Goal: Information Seeking & Learning: Check status

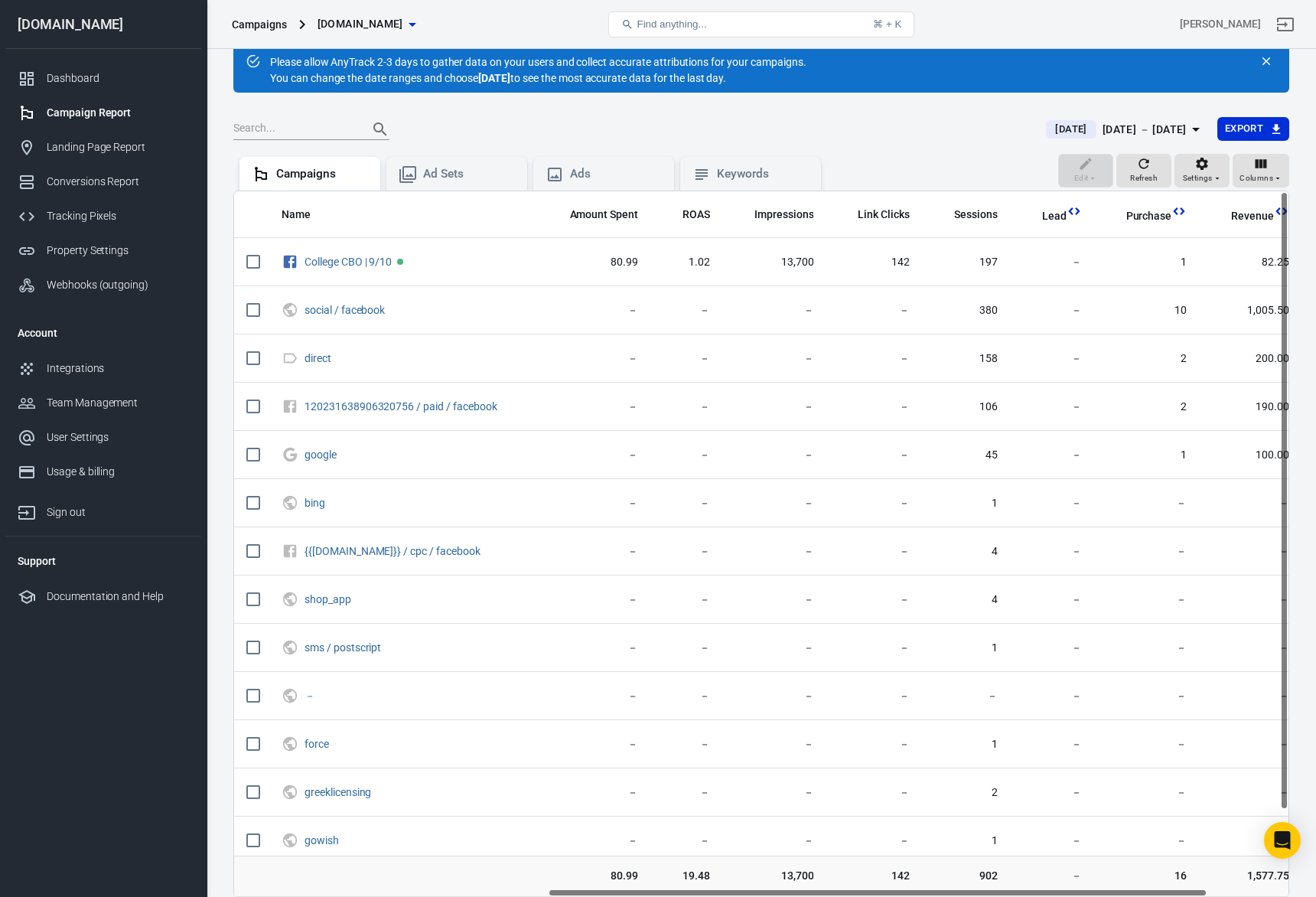
scroll to position [0, 502]
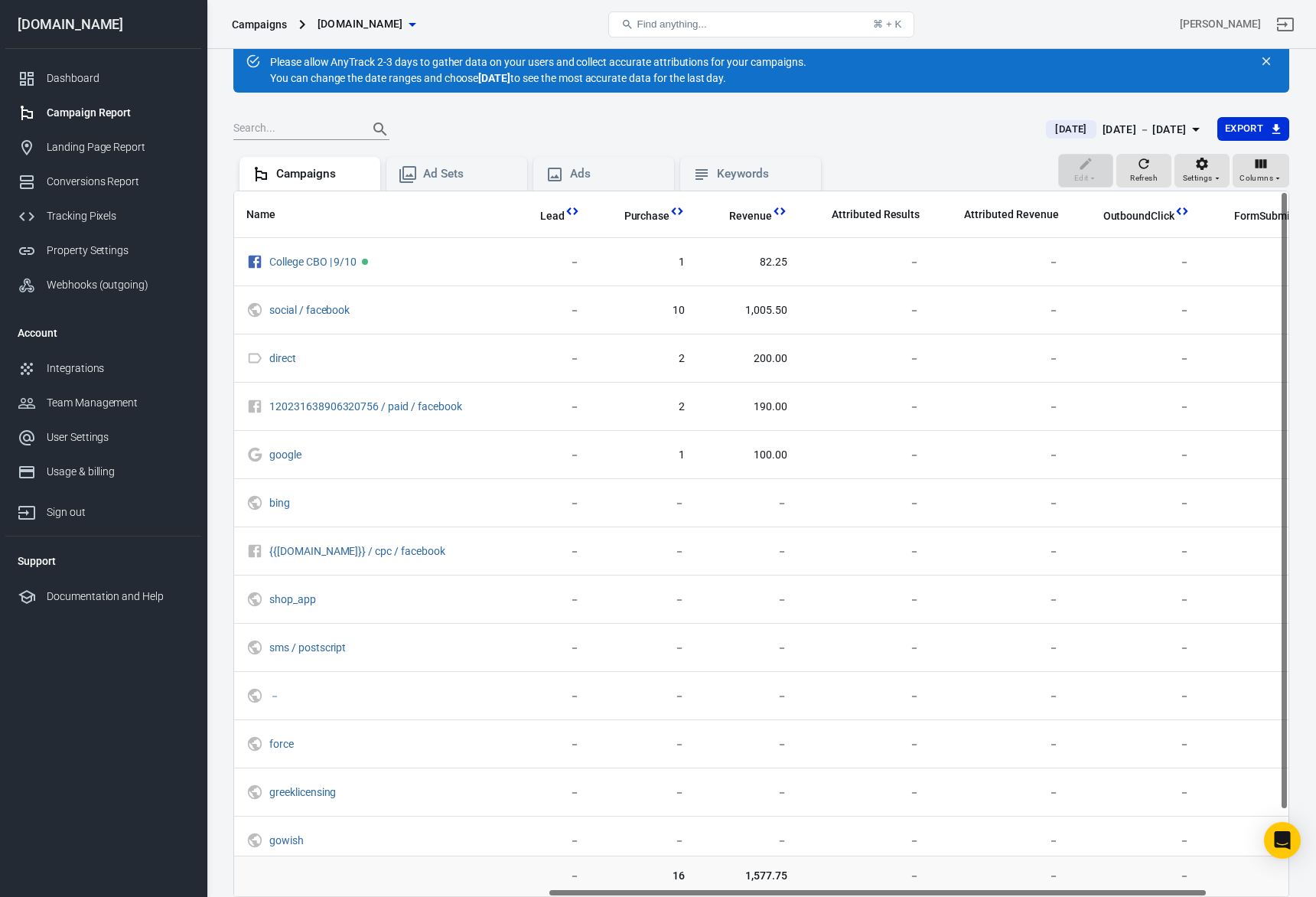
click at [1149, 139] on button "[DATE] [DATE] － [DATE]" at bounding box center [1125, 130] width 183 height 25
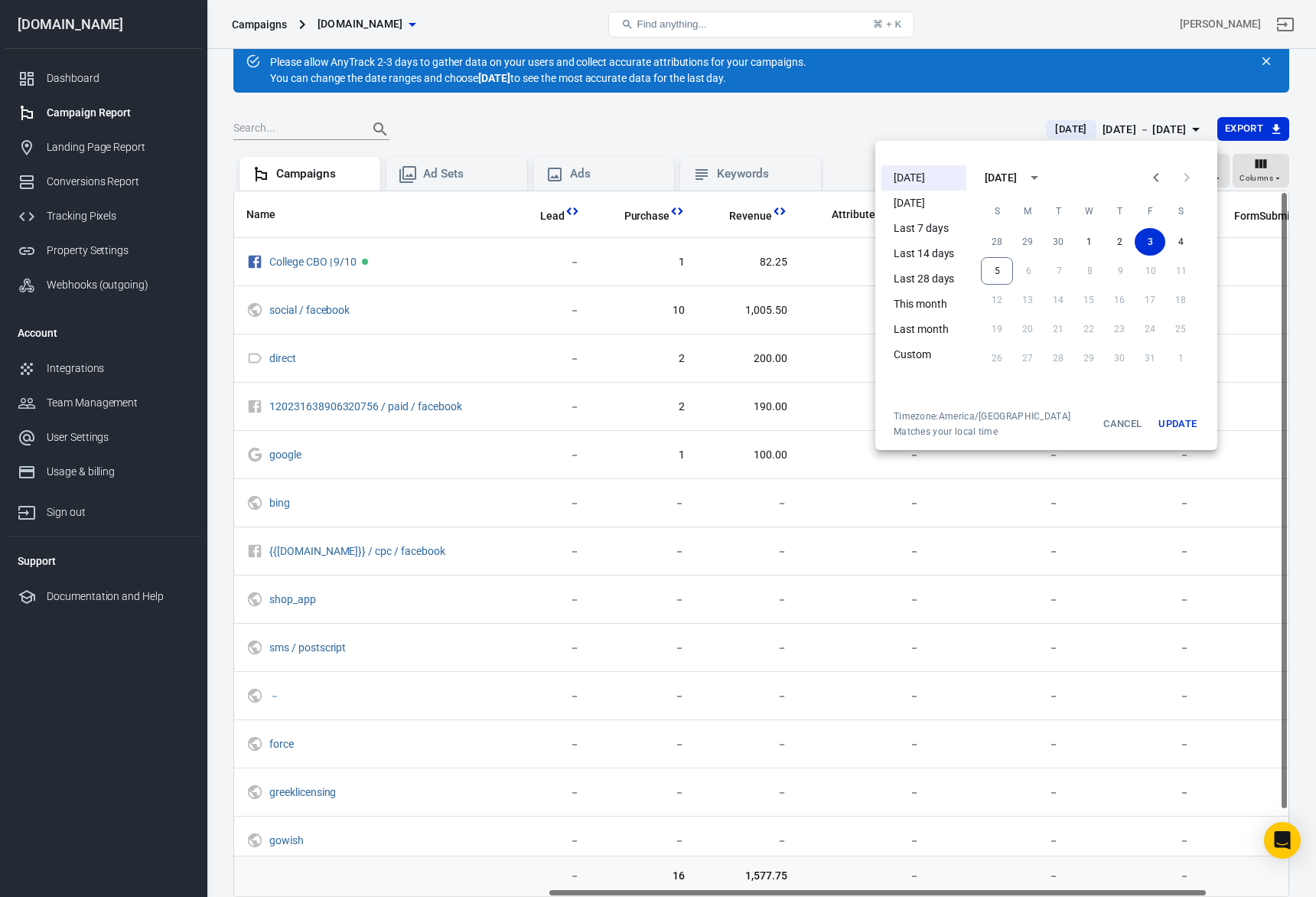
click at [955, 189] on li "[DATE]" at bounding box center [924, 178] width 85 height 25
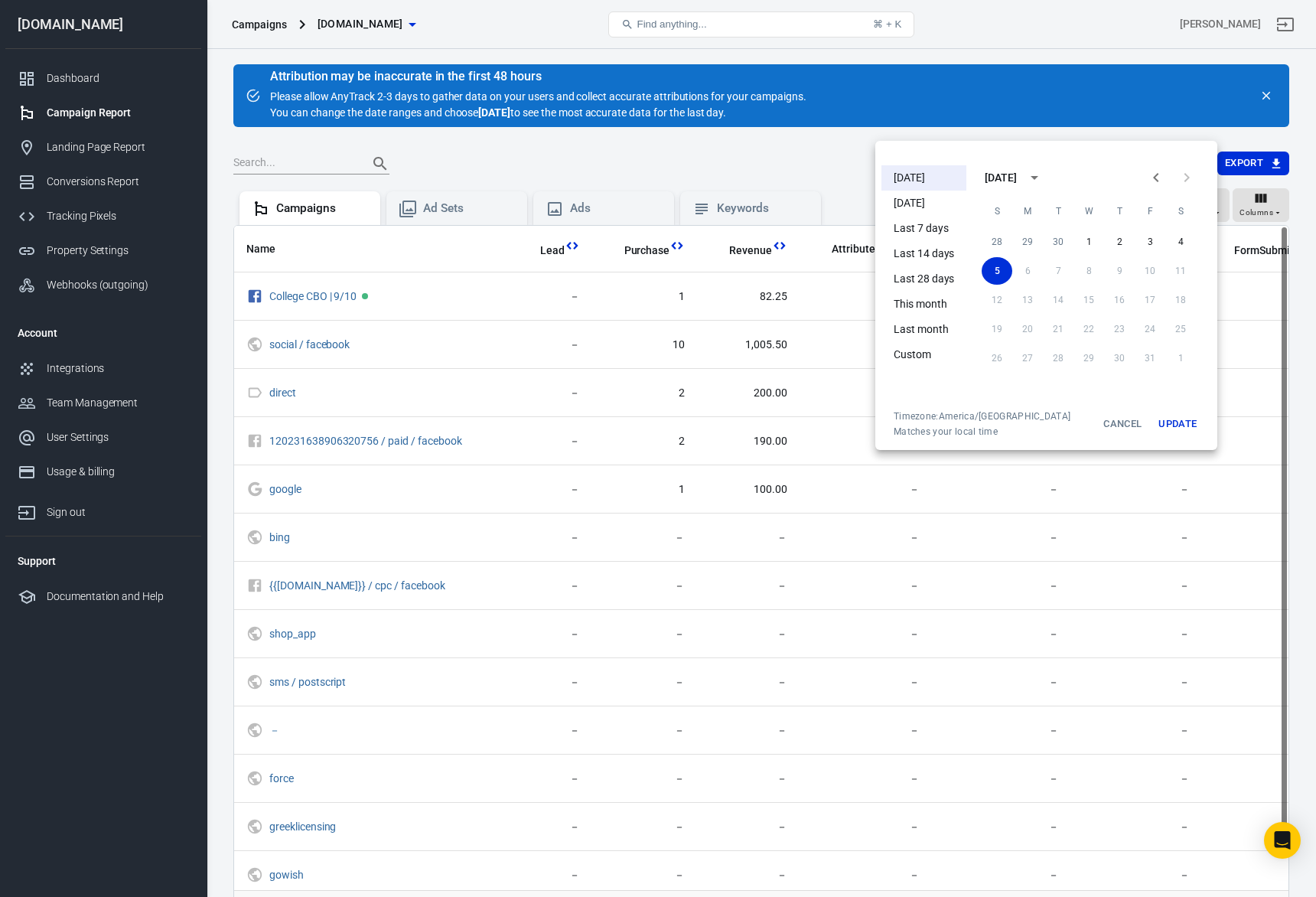
click at [940, 197] on ul "[DATE] [DATE] Last 7 days Last 14 days Last 28 days This month Last month Custom" at bounding box center [924, 284] width 85 height 251
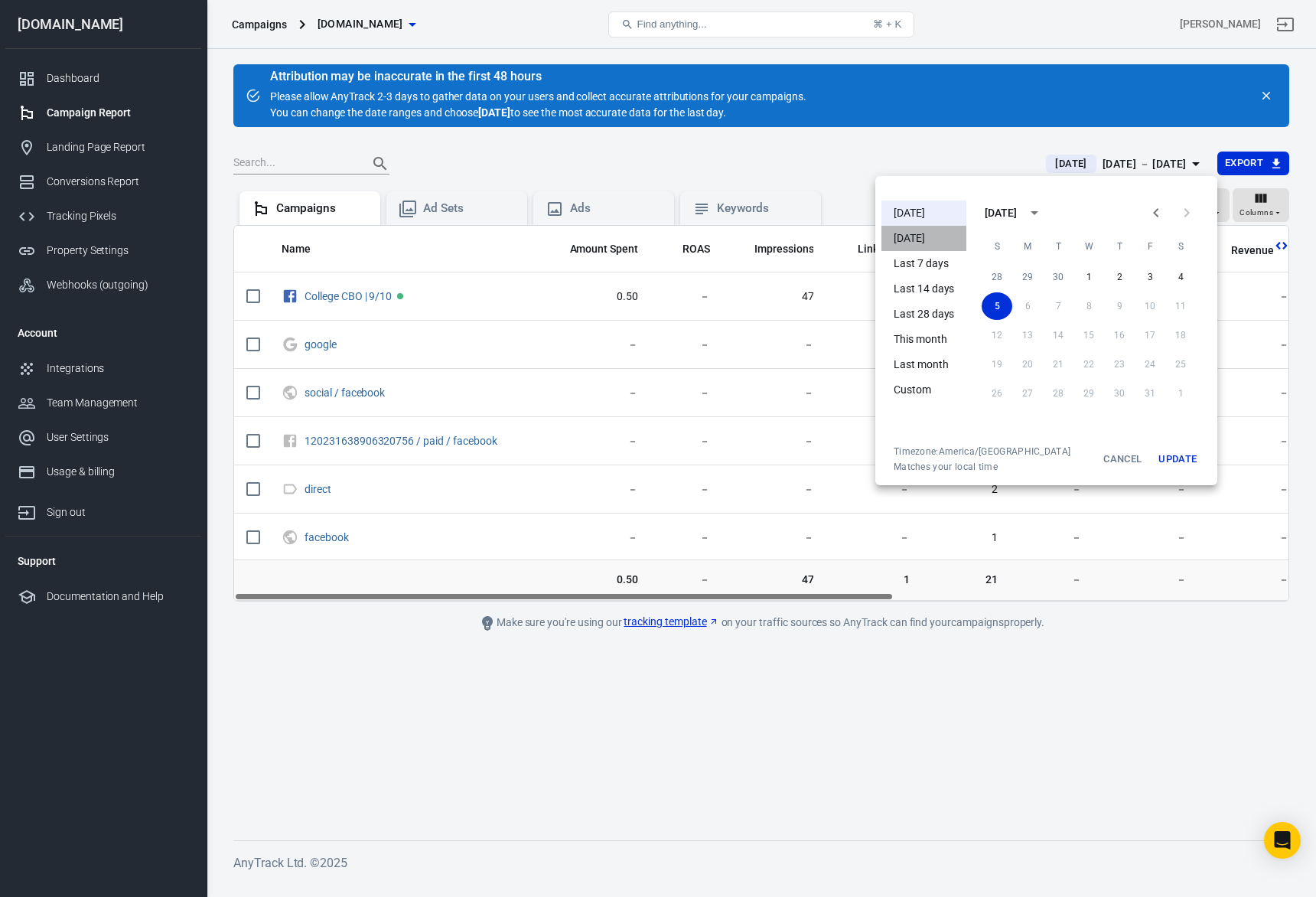
click at [926, 236] on li "[DATE]" at bounding box center [924, 238] width 85 height 25
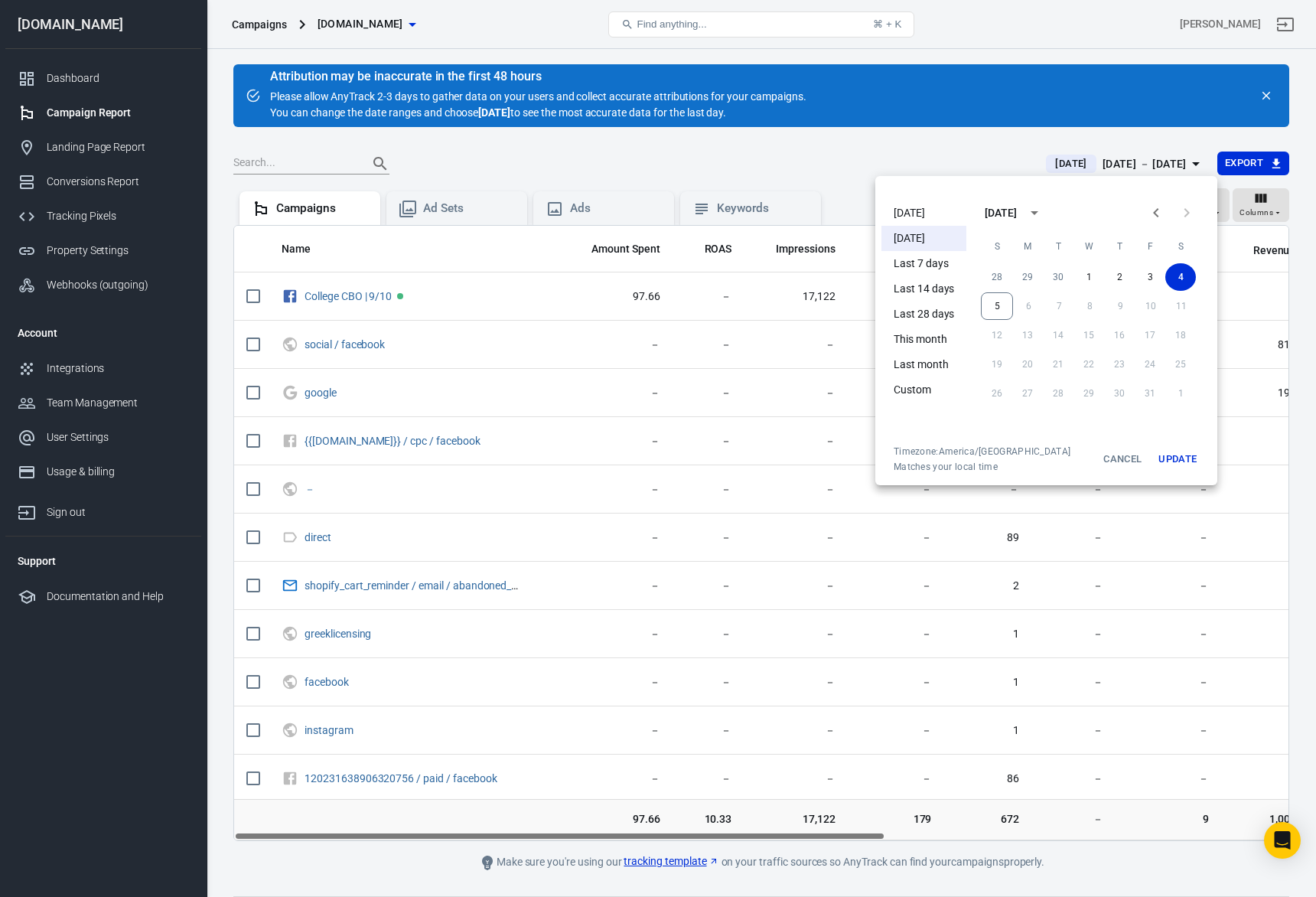
click at [715, 598] on div at bounding box center [658, 448] width 1316 height 897
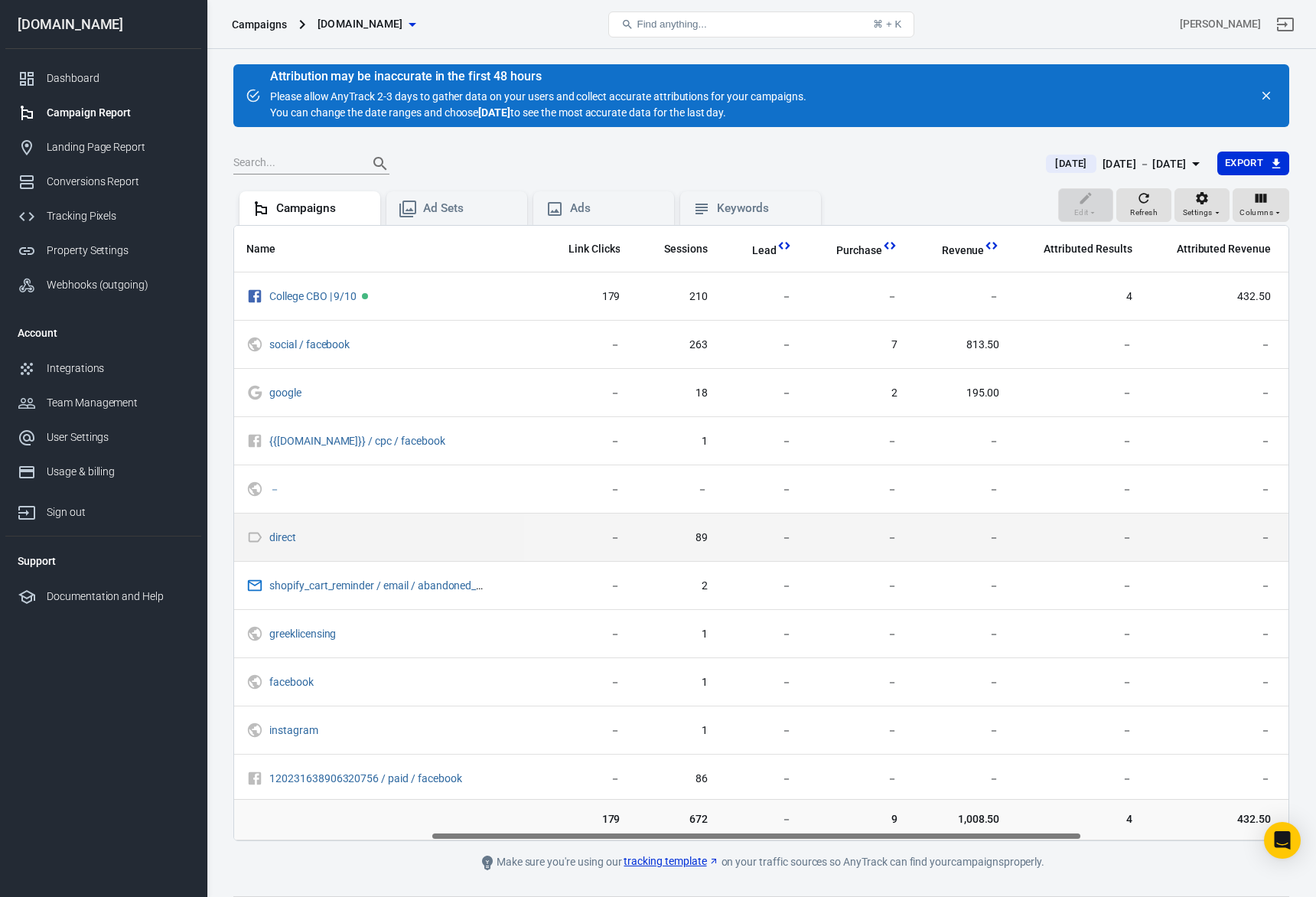
scroll to position [0, 411]
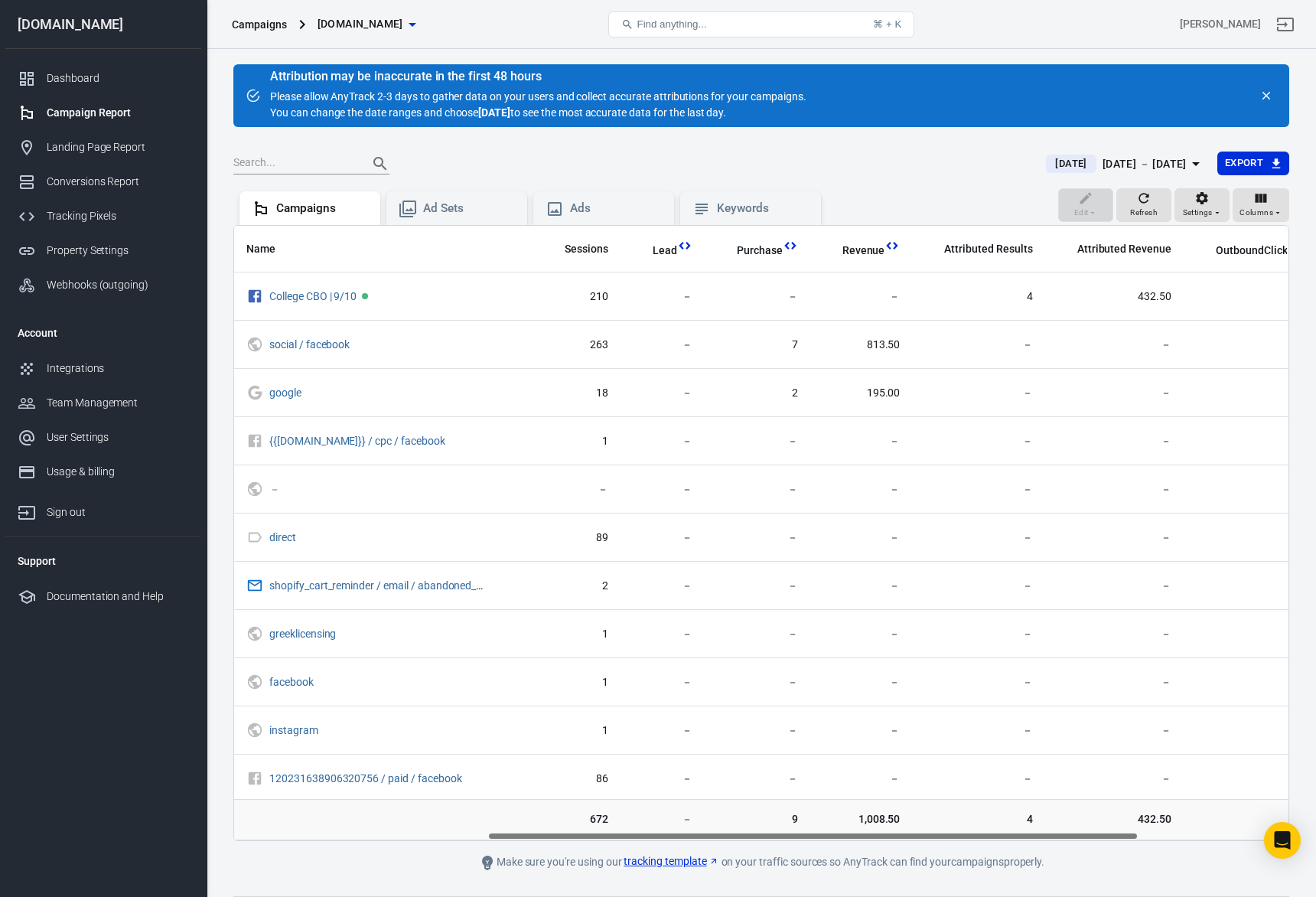
click at [1154, 157] on div "[DATE] － [DATE]" at bounding box center [1144, 164] width 84 height 19
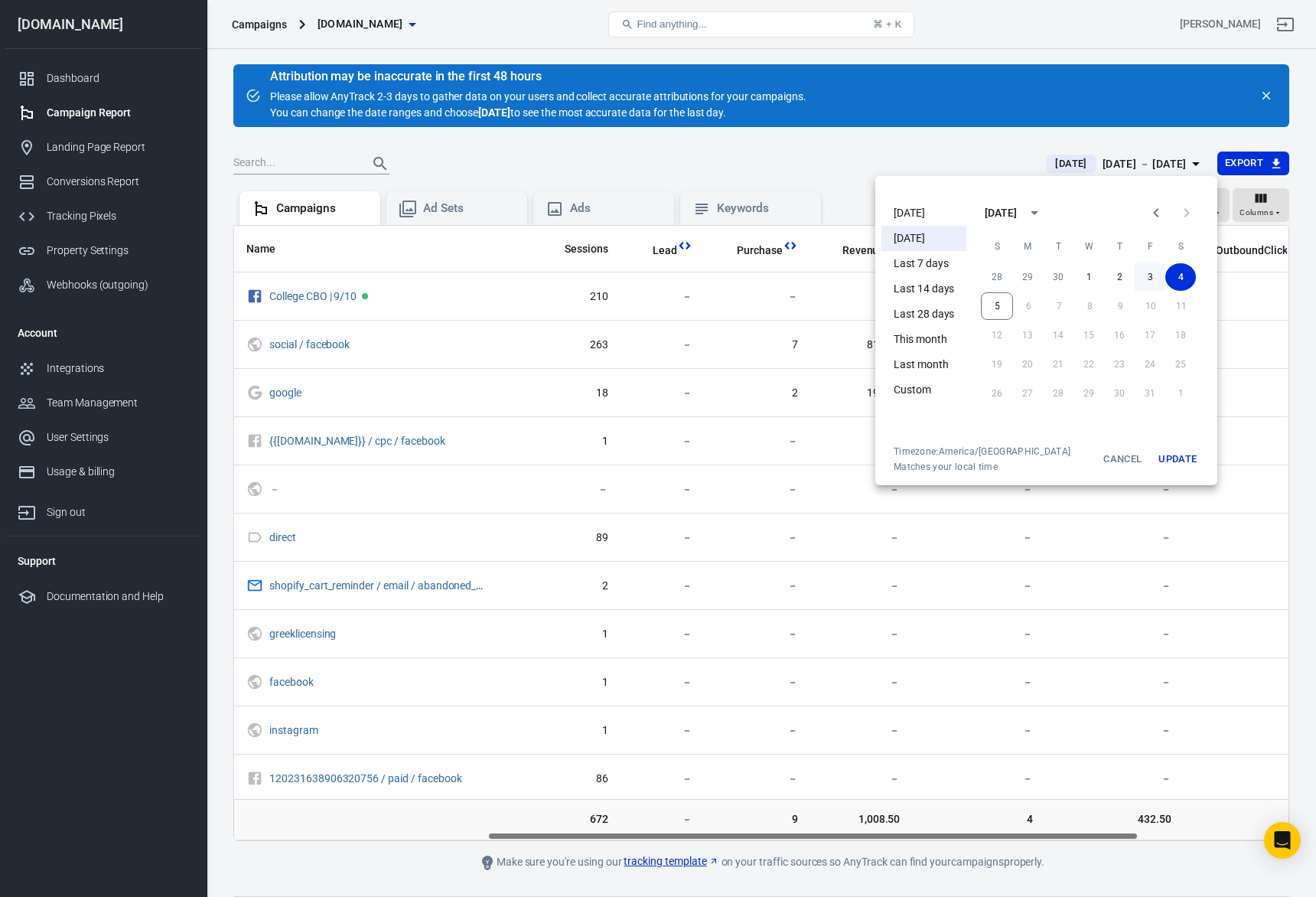
click at [1159, 267] on button "3" at bounding box center [1150, 277] width 31 height 28
click at [1165, 455] on button "Update" at bounding box center [1178, 459] width 49 height 28
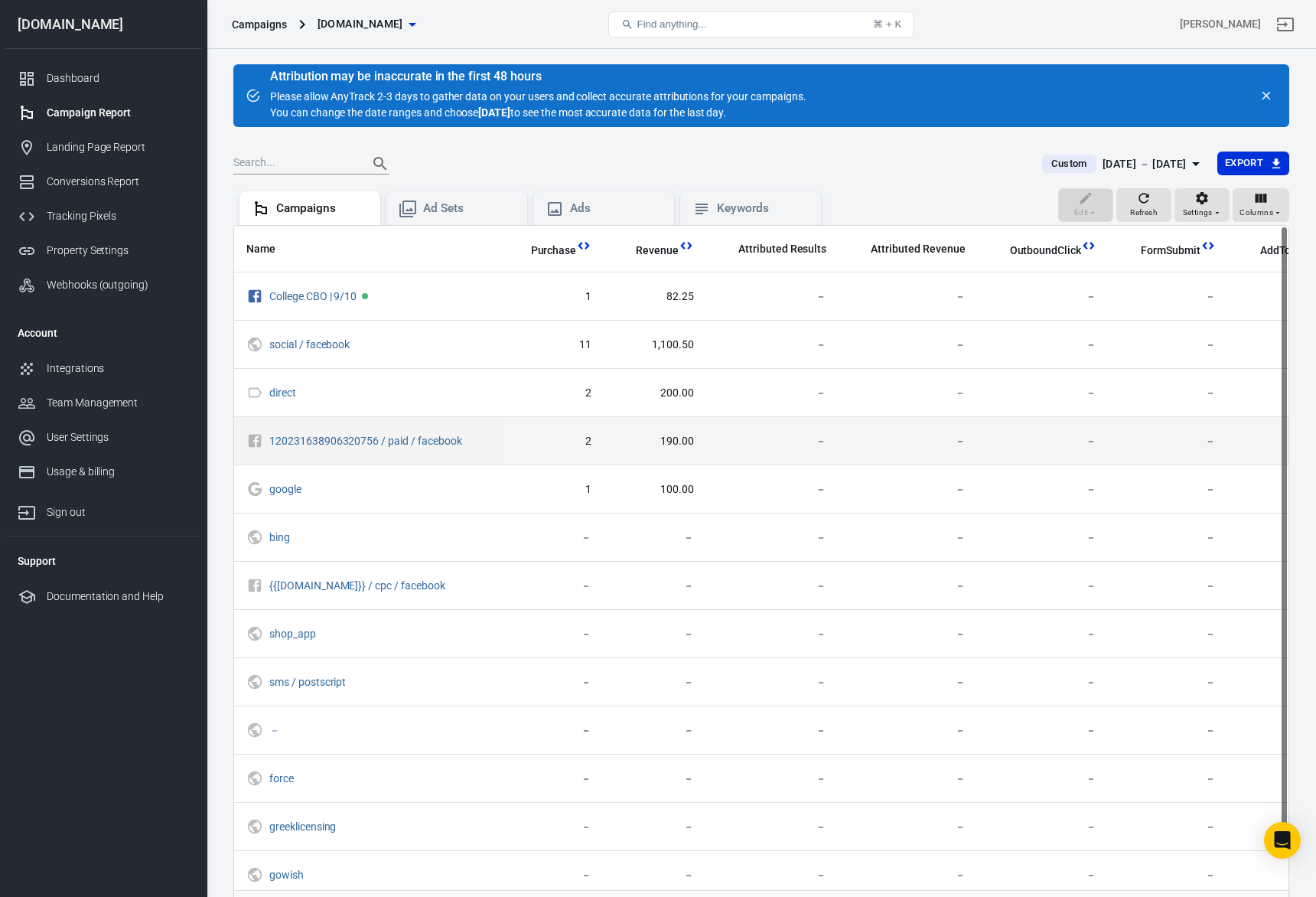
scroll to position [0, 587]
click at [672, 444] on span "190.00" at bounding box center [663, 441] width 78 height 15
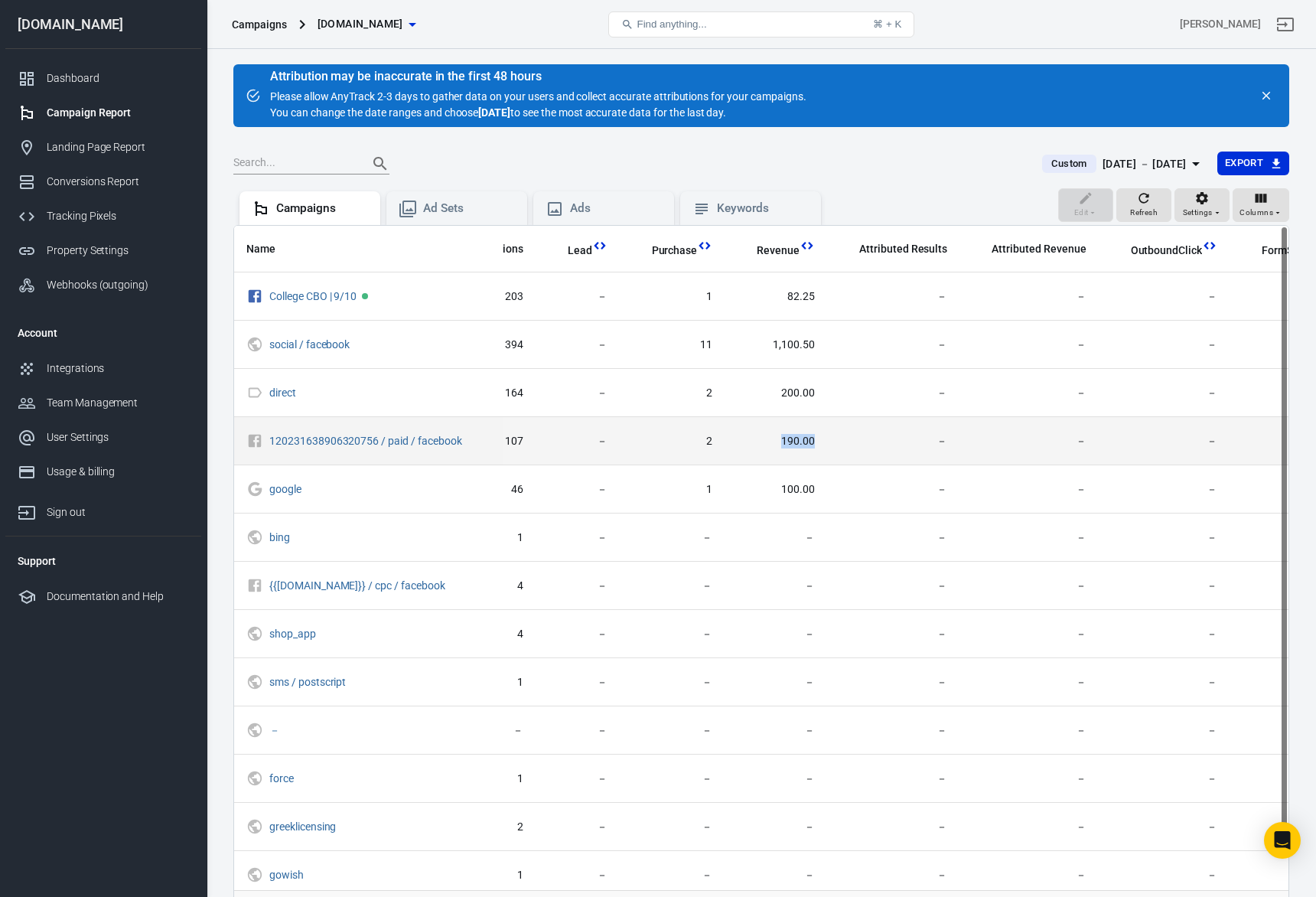
scroll to position [0, 437]
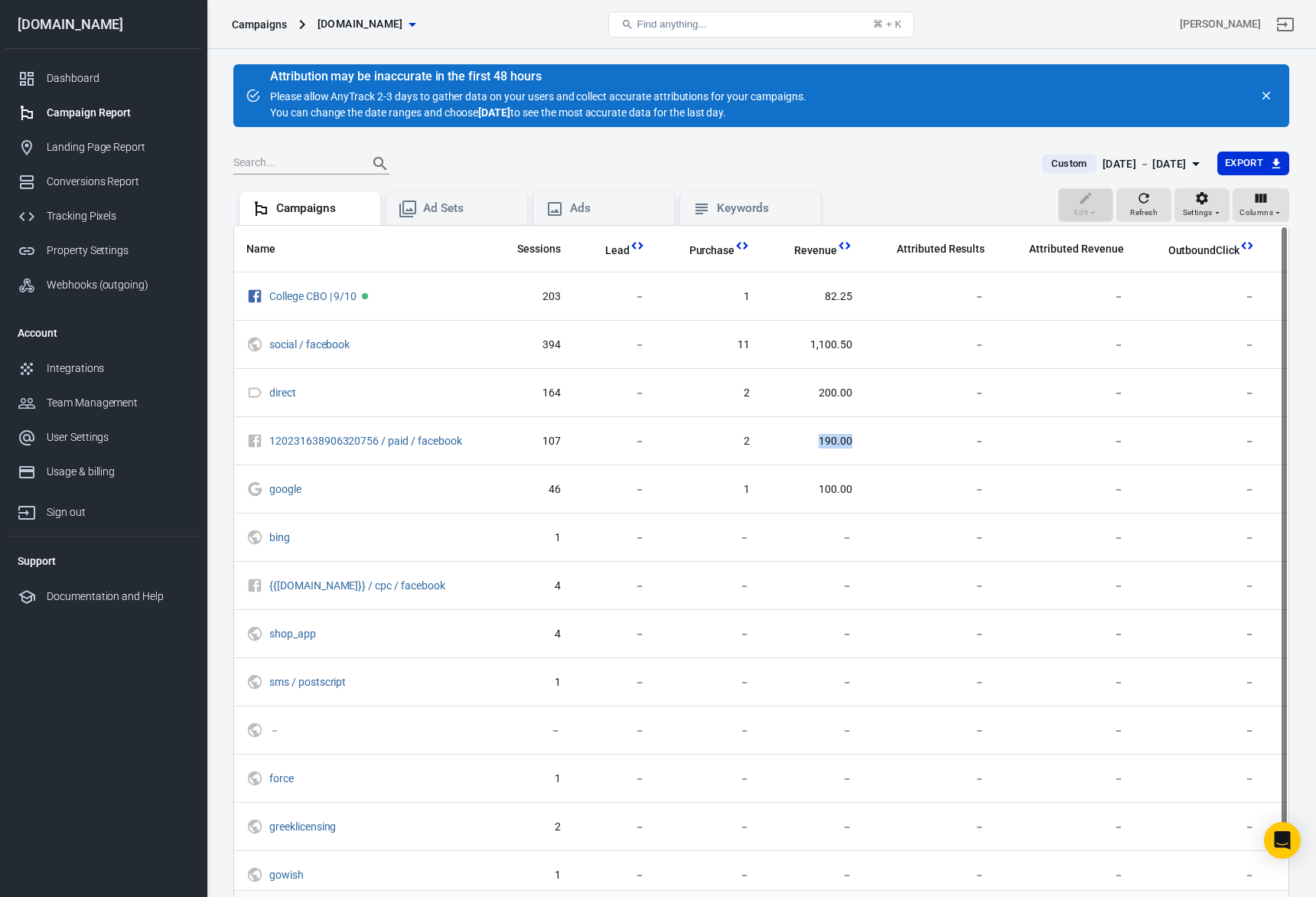
click at [1136, 153] on button "Custom [DATE] － [DATE]" at bounding box center [1123, 165] width 187 height 25
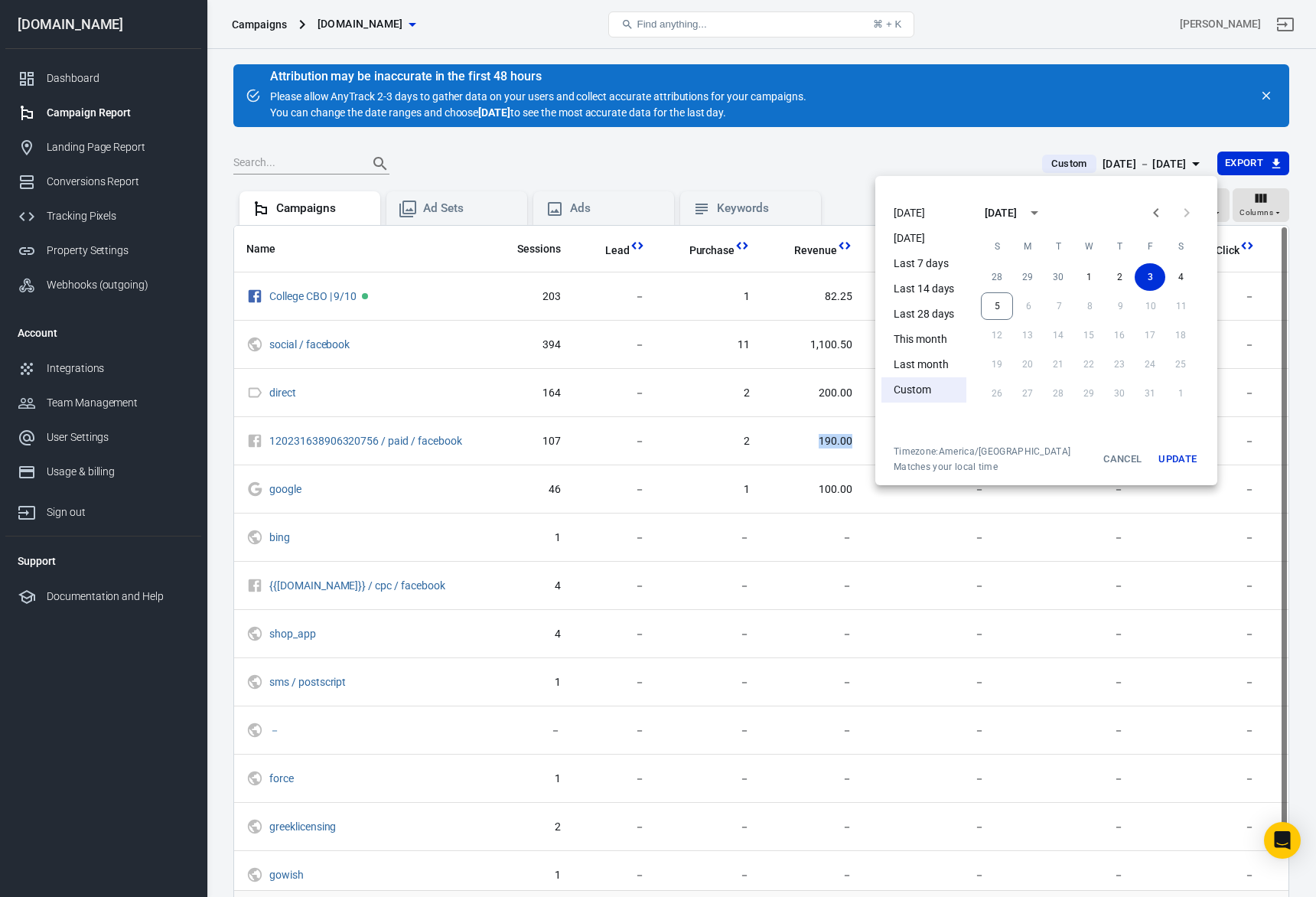
click at [934, 246] on li "[DATE]" at bounding box center [924, 238] width 85 height 25
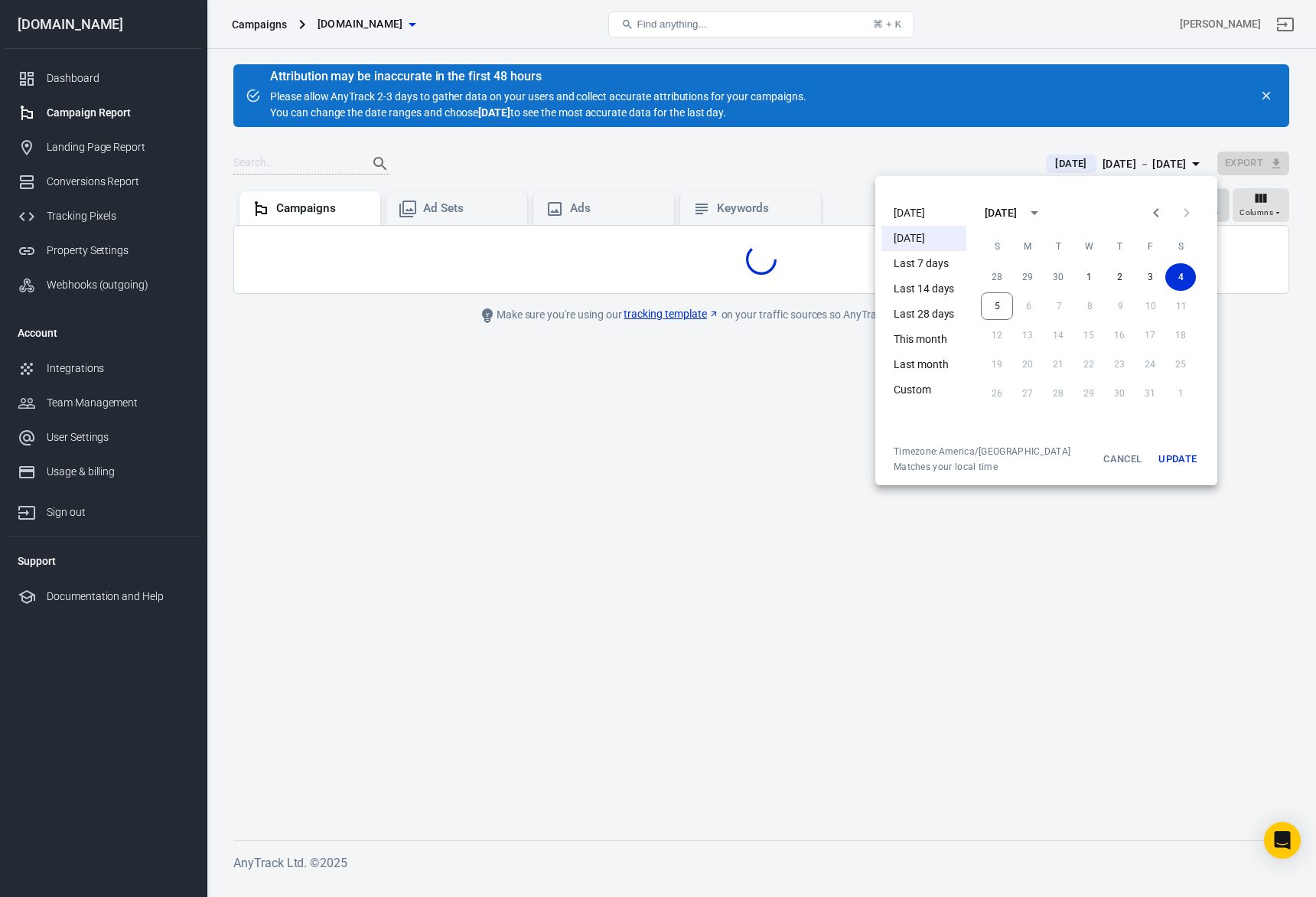
drag, startPoint x: 741, startPoint y: 485, endPoint x: 775, endPoint y: 495, distance: 35.4
click at [740, 484] on div at bounding box center [658, 448] width 1316 height 897
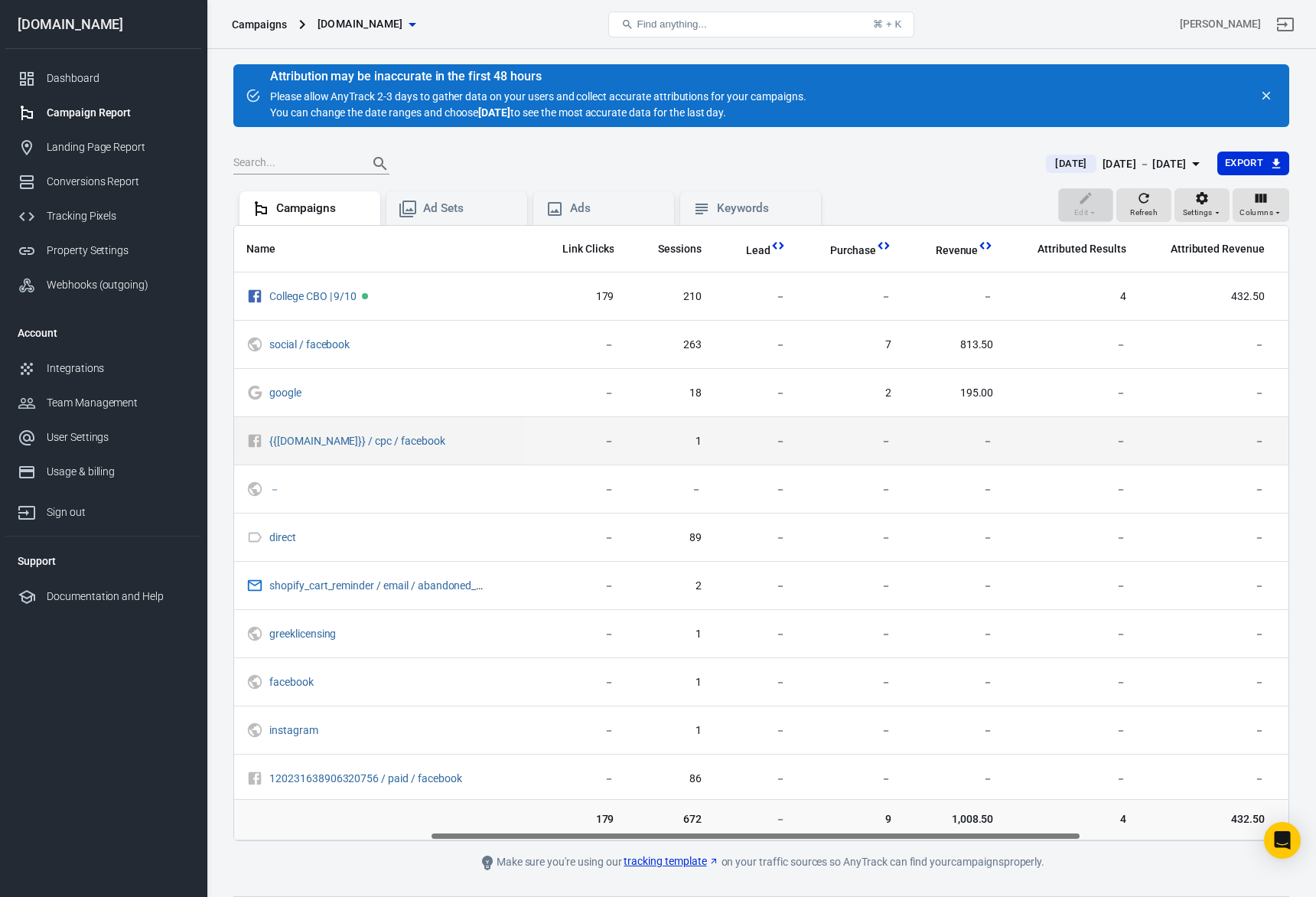
scroll to position [38, 0]
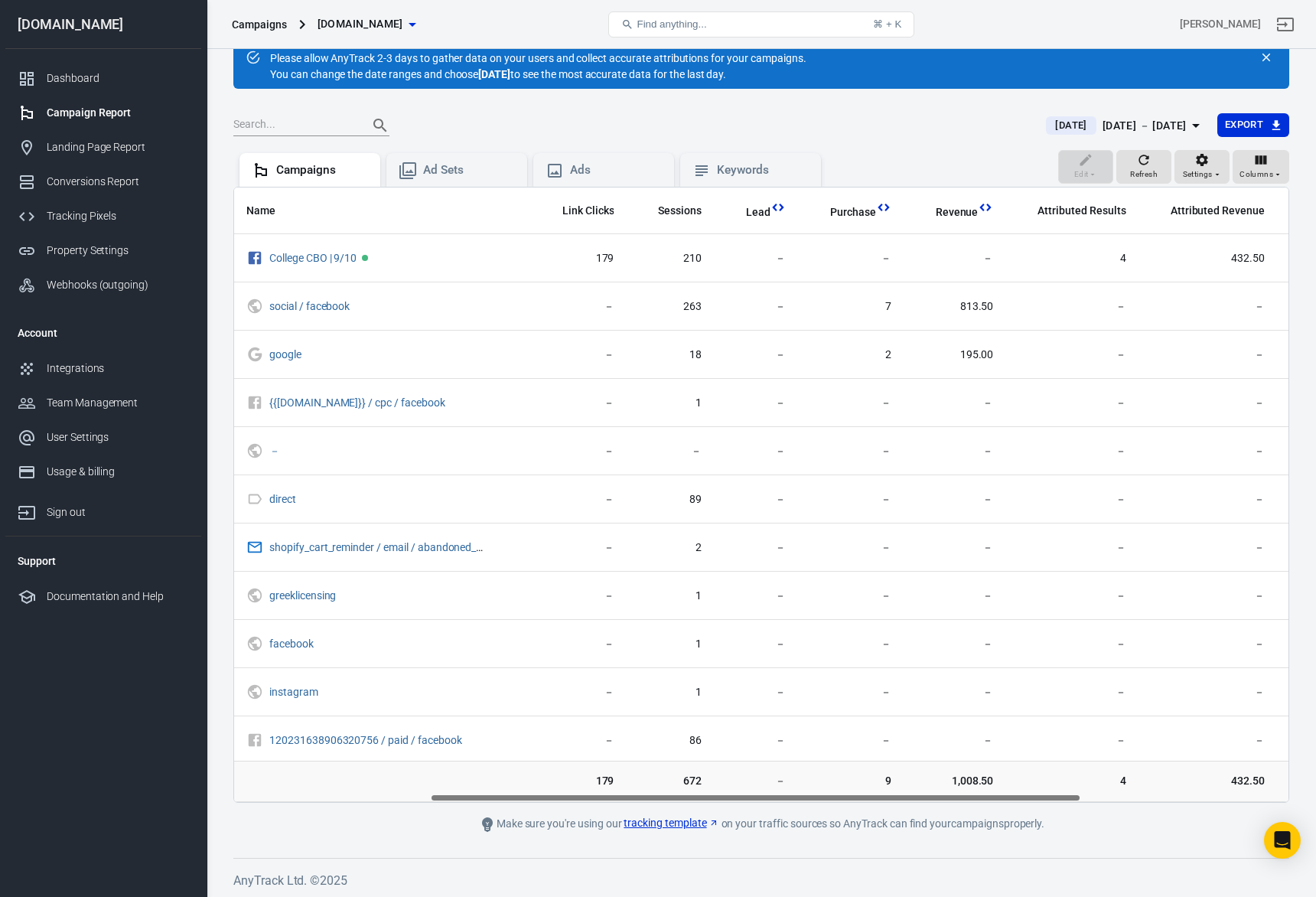
click at [1148, 123] on div "[DATE] － [DATE]" at bounding box center [1144, 126] width 84 height 19
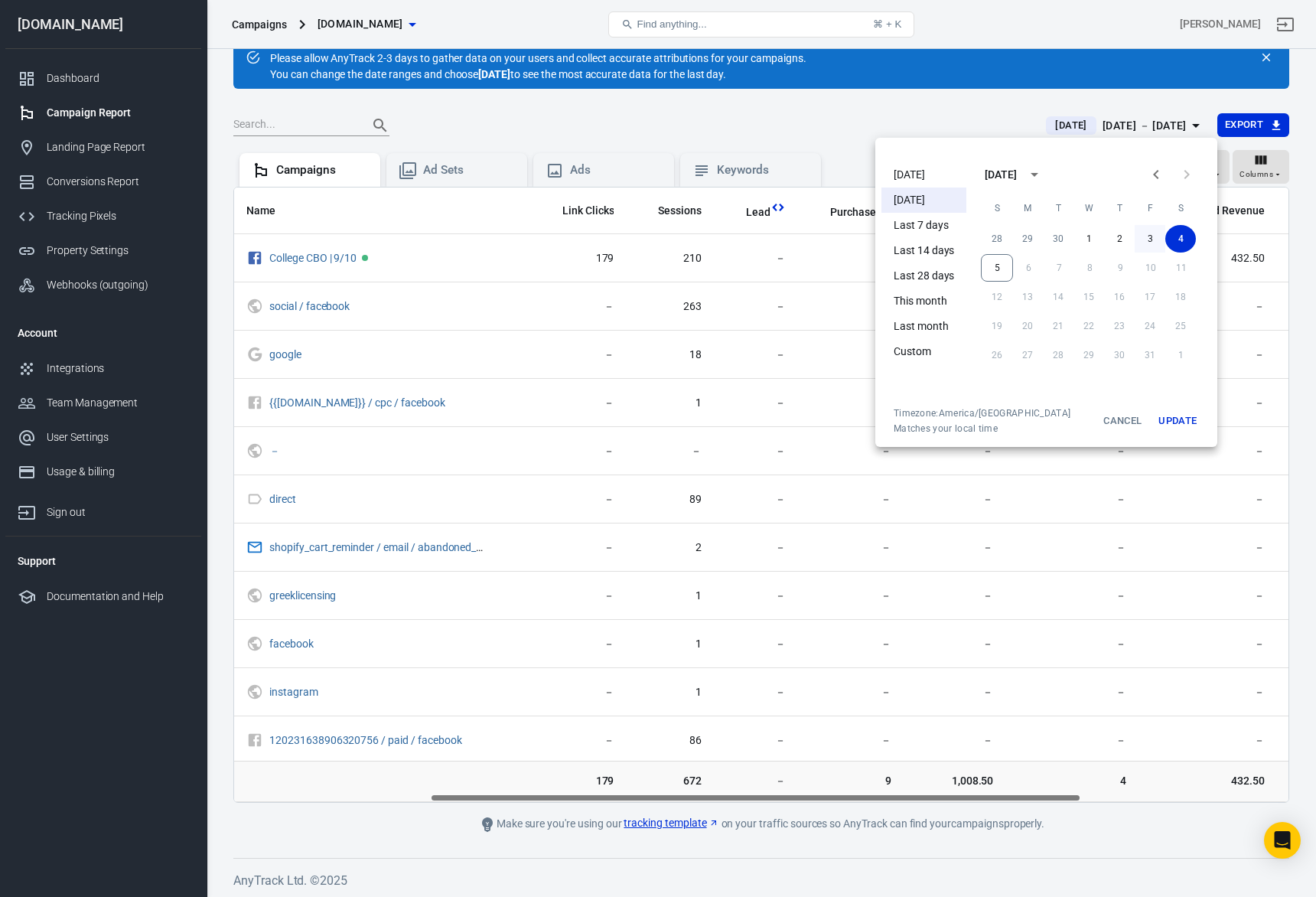
click at [1147, 232] on button "3" at bounding box center [1150, 238] width 31 height 28
click at [605, 441] on div at bounding box center [658, 448] width 1316 height 897
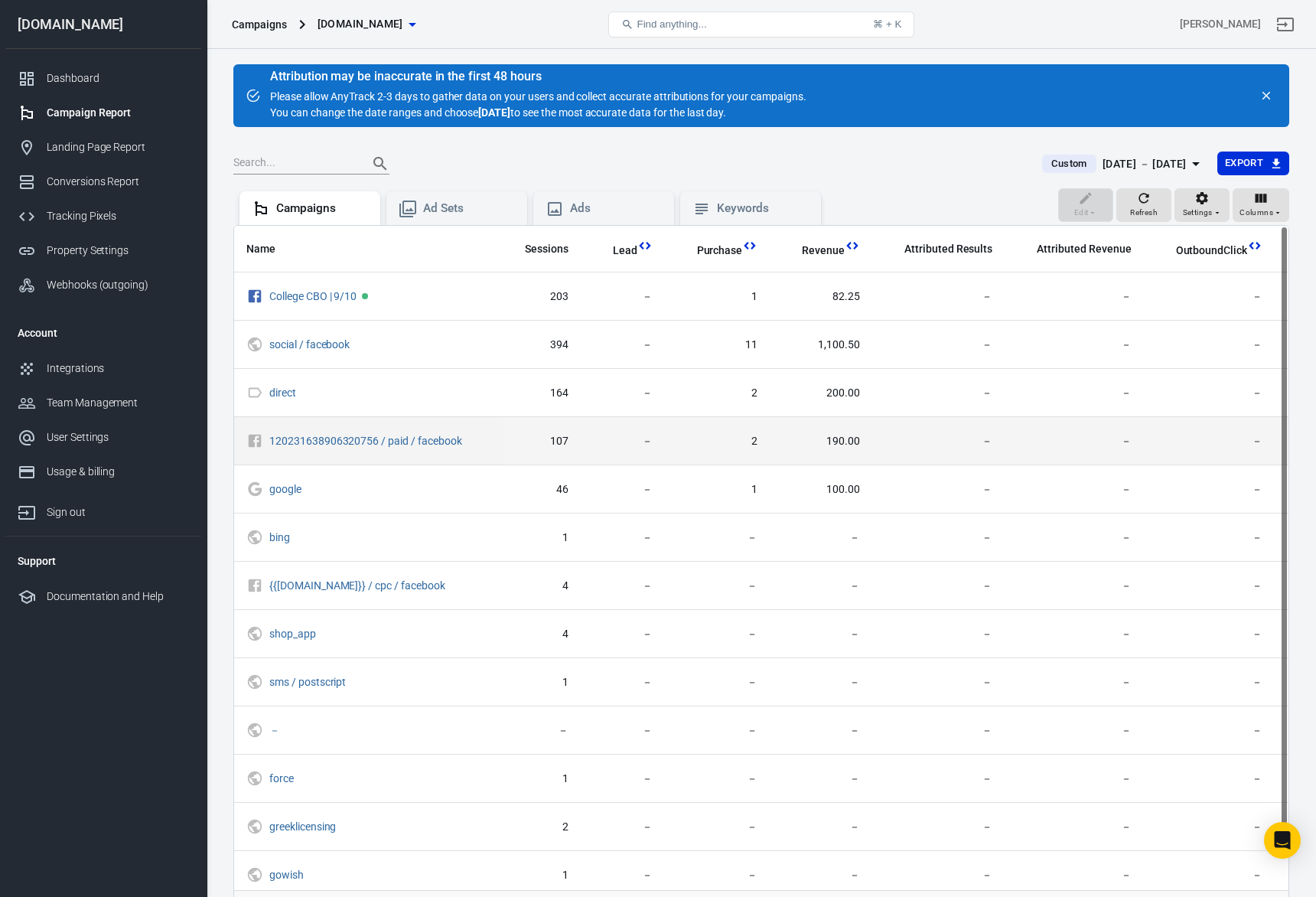
scroll to position [0, 418]
click at [853, 434] on span "190.00" at bounding box center [832, 441] width 78 height 15
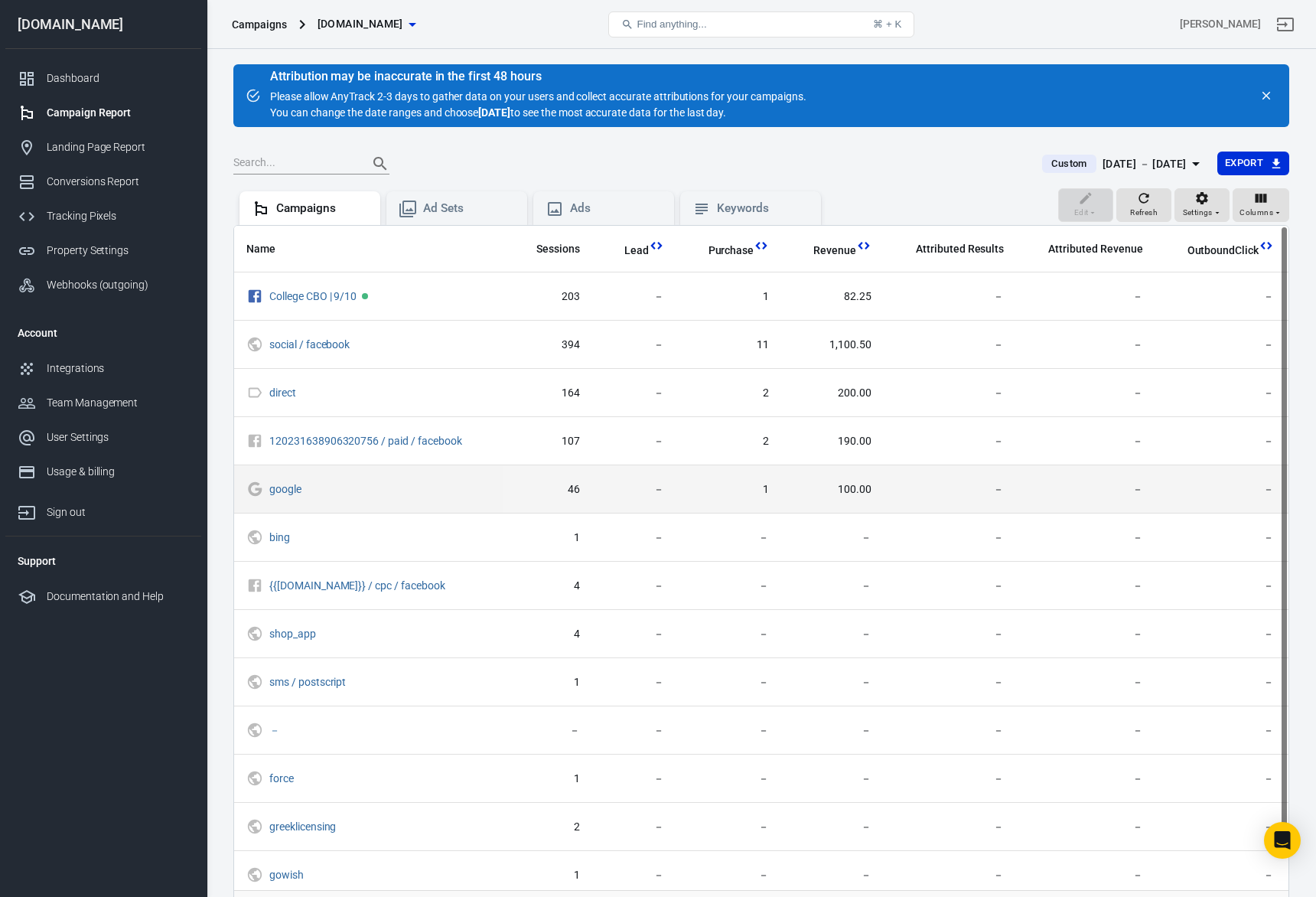
click at [854, 467] on td "100.00" at bounding box center [833, 489] width 103 height 48
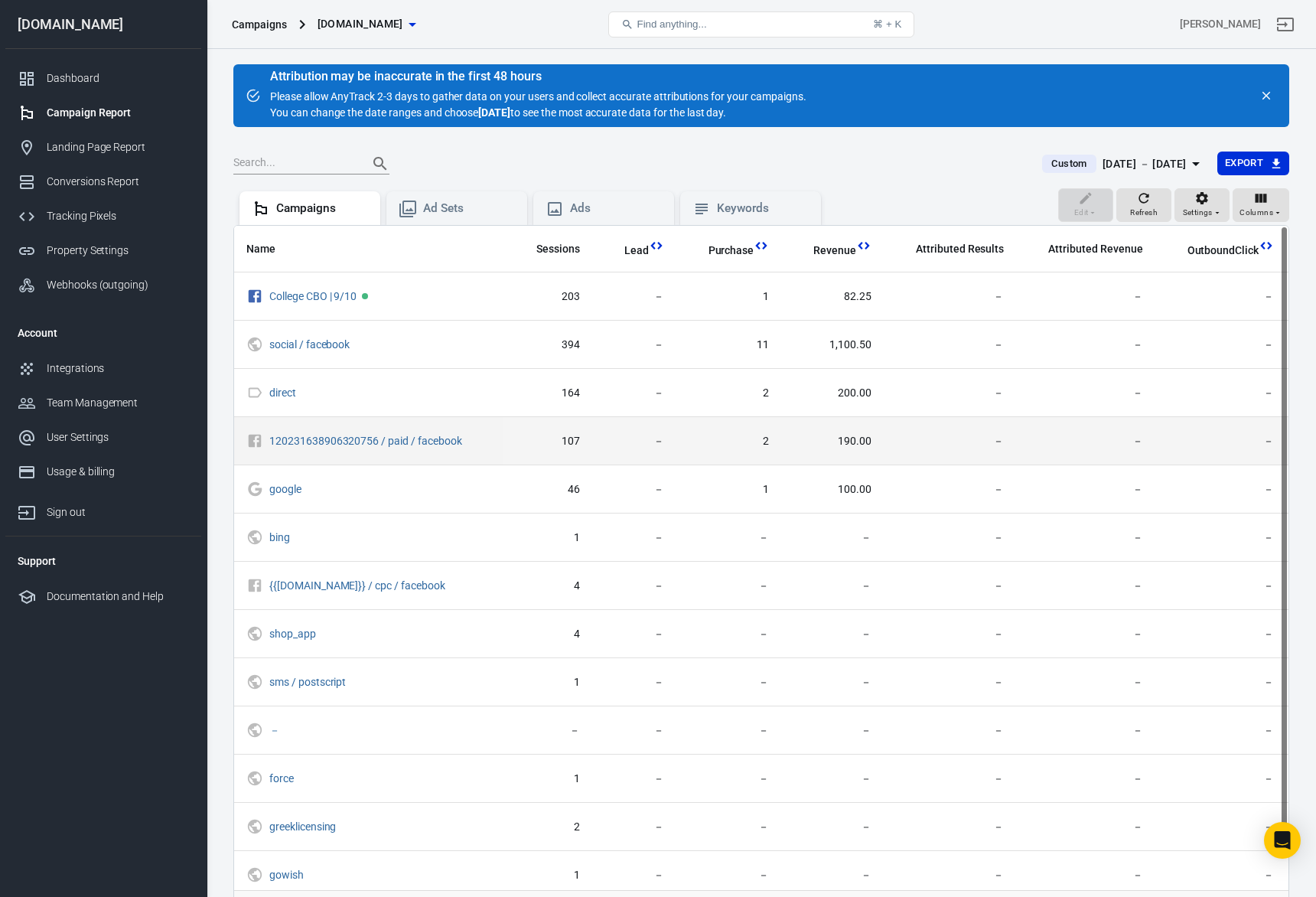
click at [854, 450] on td "190.00" at bounding box center [833, 441] width 103 height 48
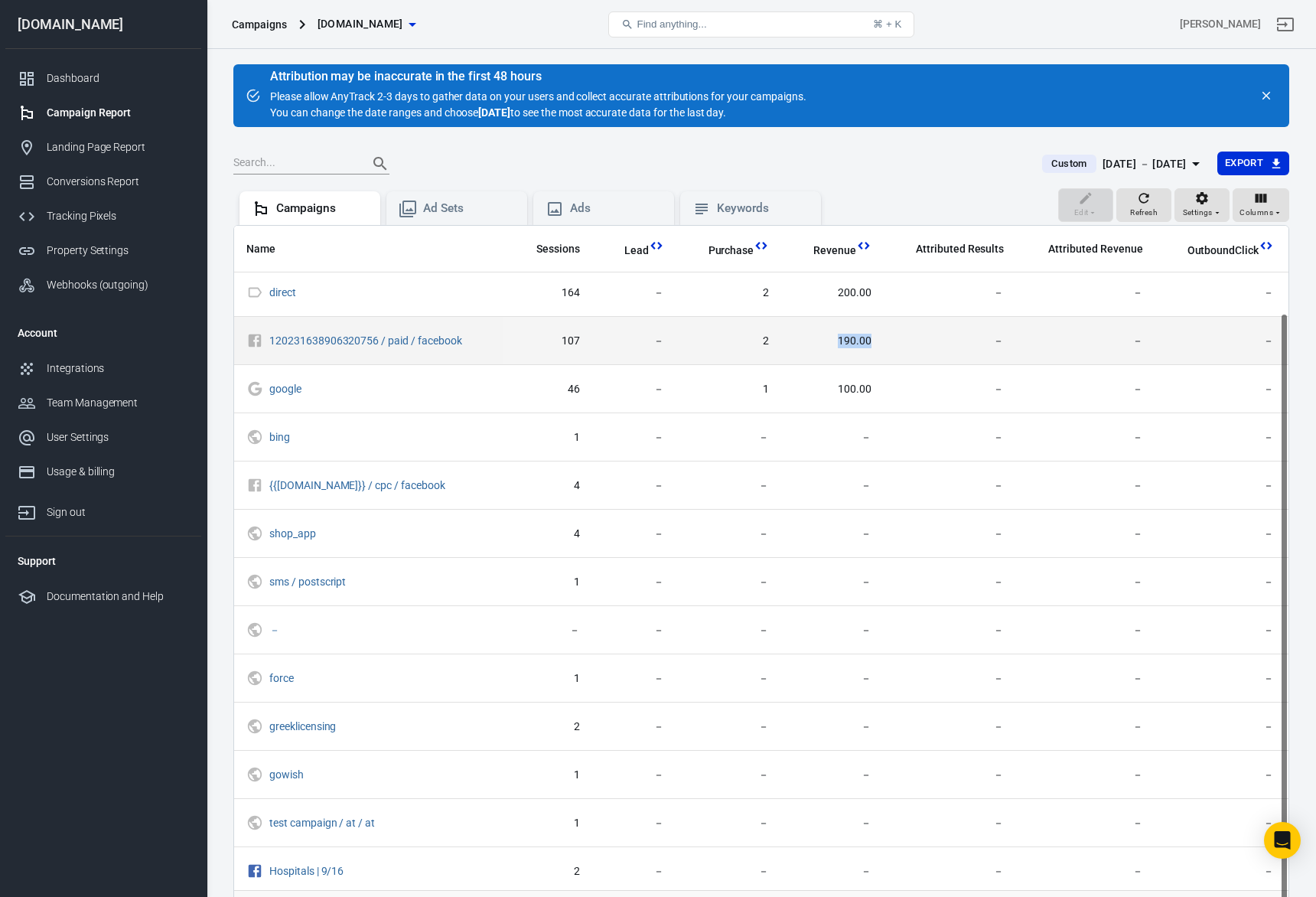
scroll to position [129, 0]
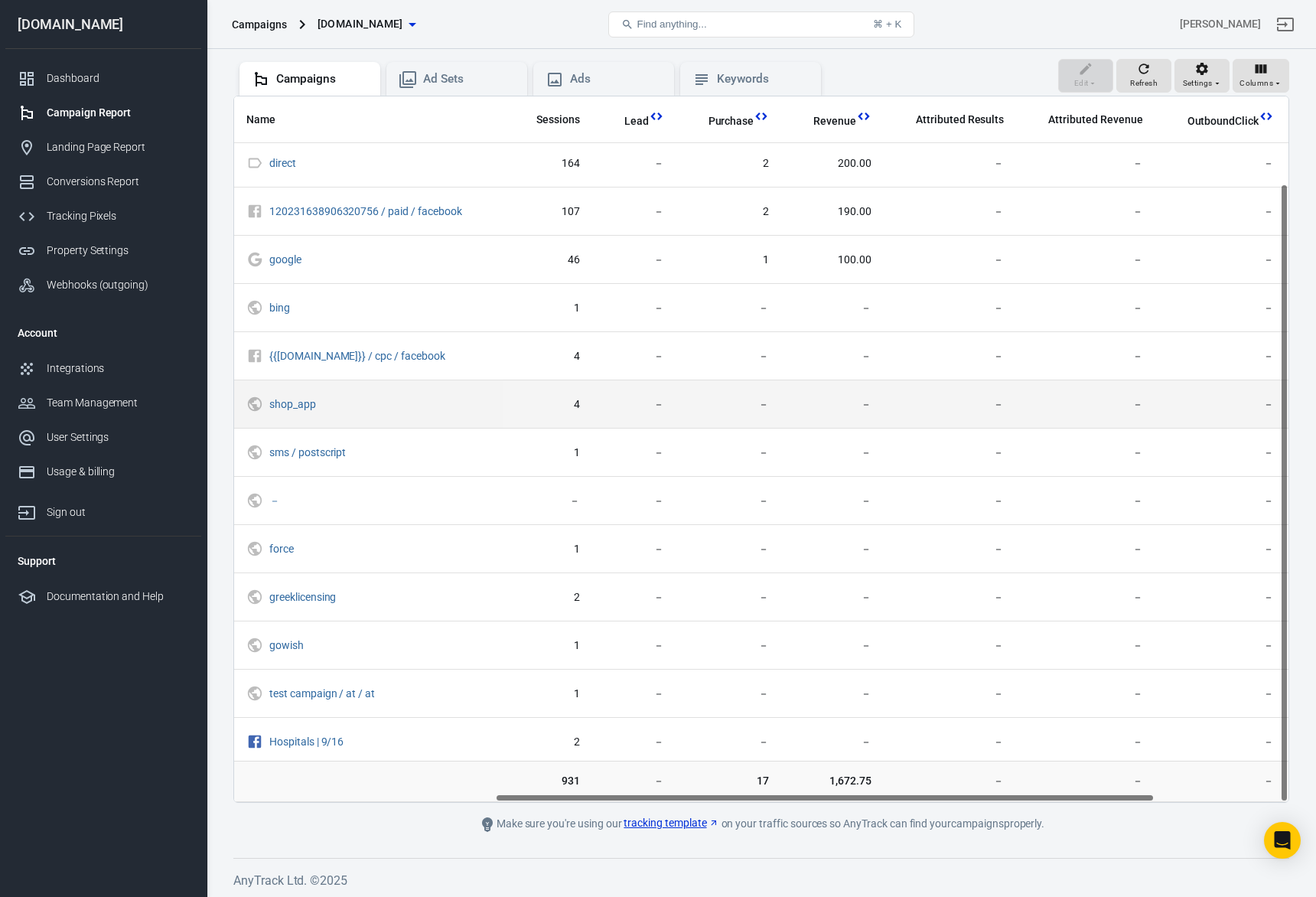
click at [994, 411] on td "－" at bounding box center [949, 404] width 132 height 48
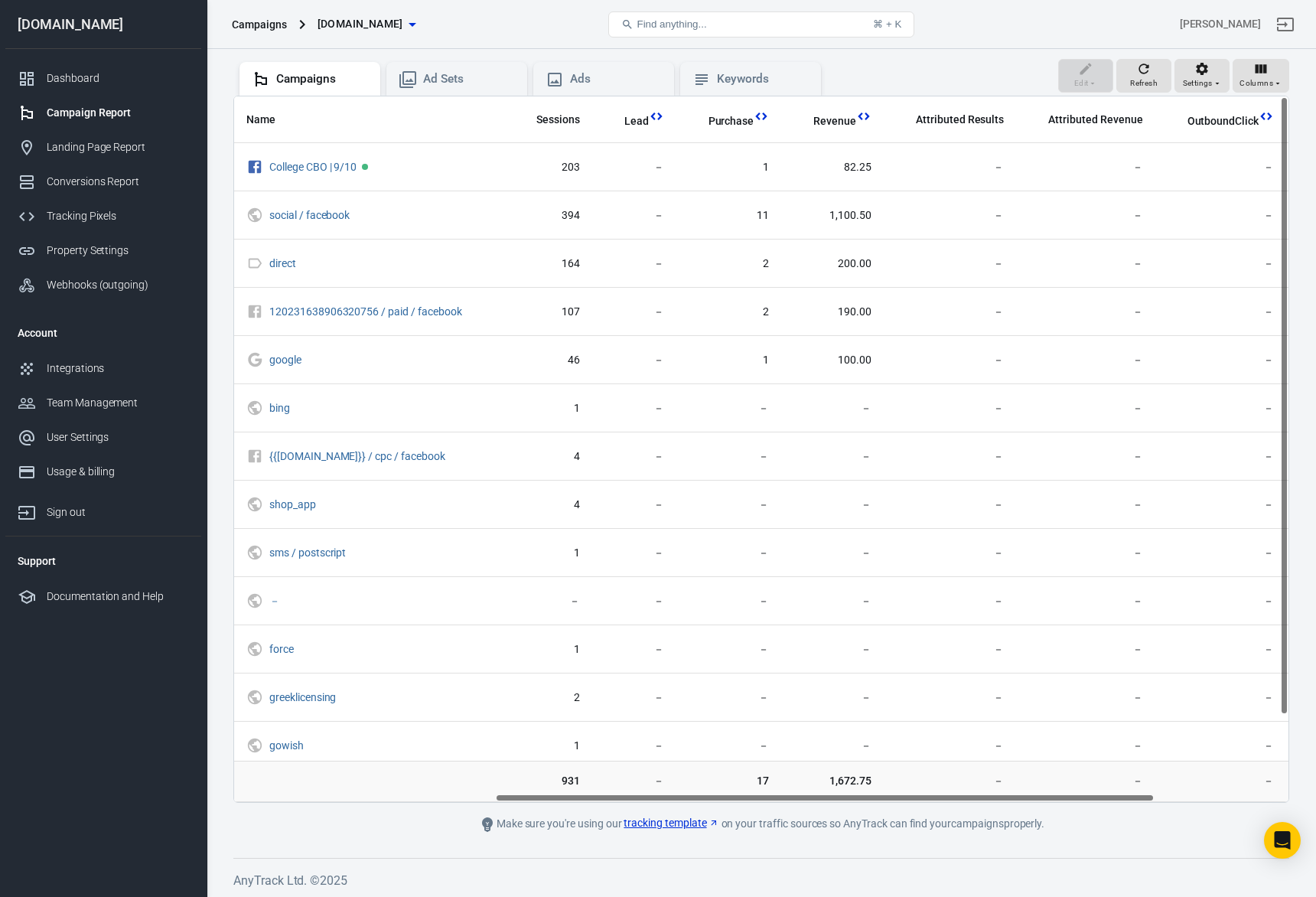
scroll to position [0, 0]
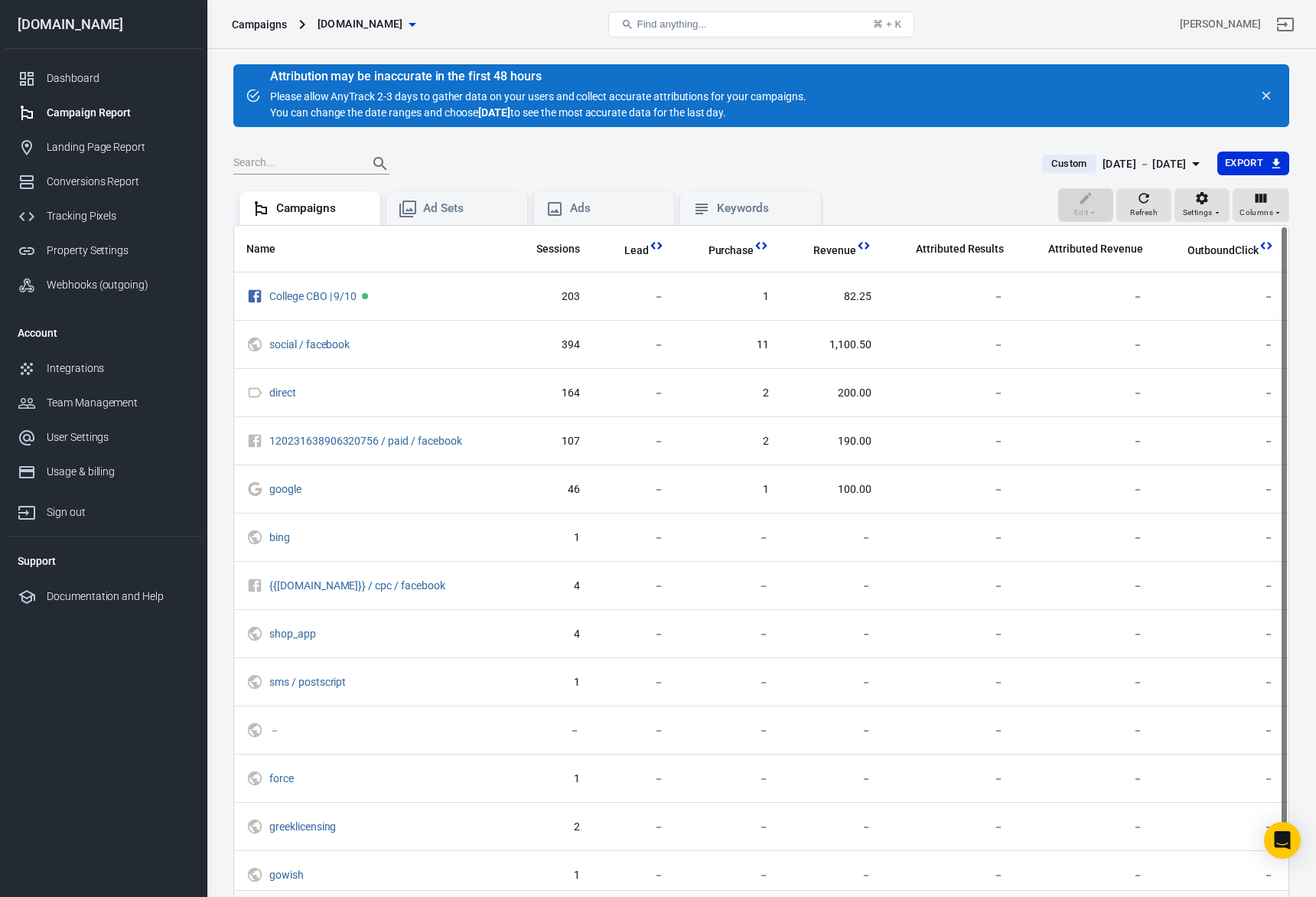
click at [1146, 153] on button "Custom [DATE] － [DATE]" at bounding box center [1123, 165] width 187 height 25
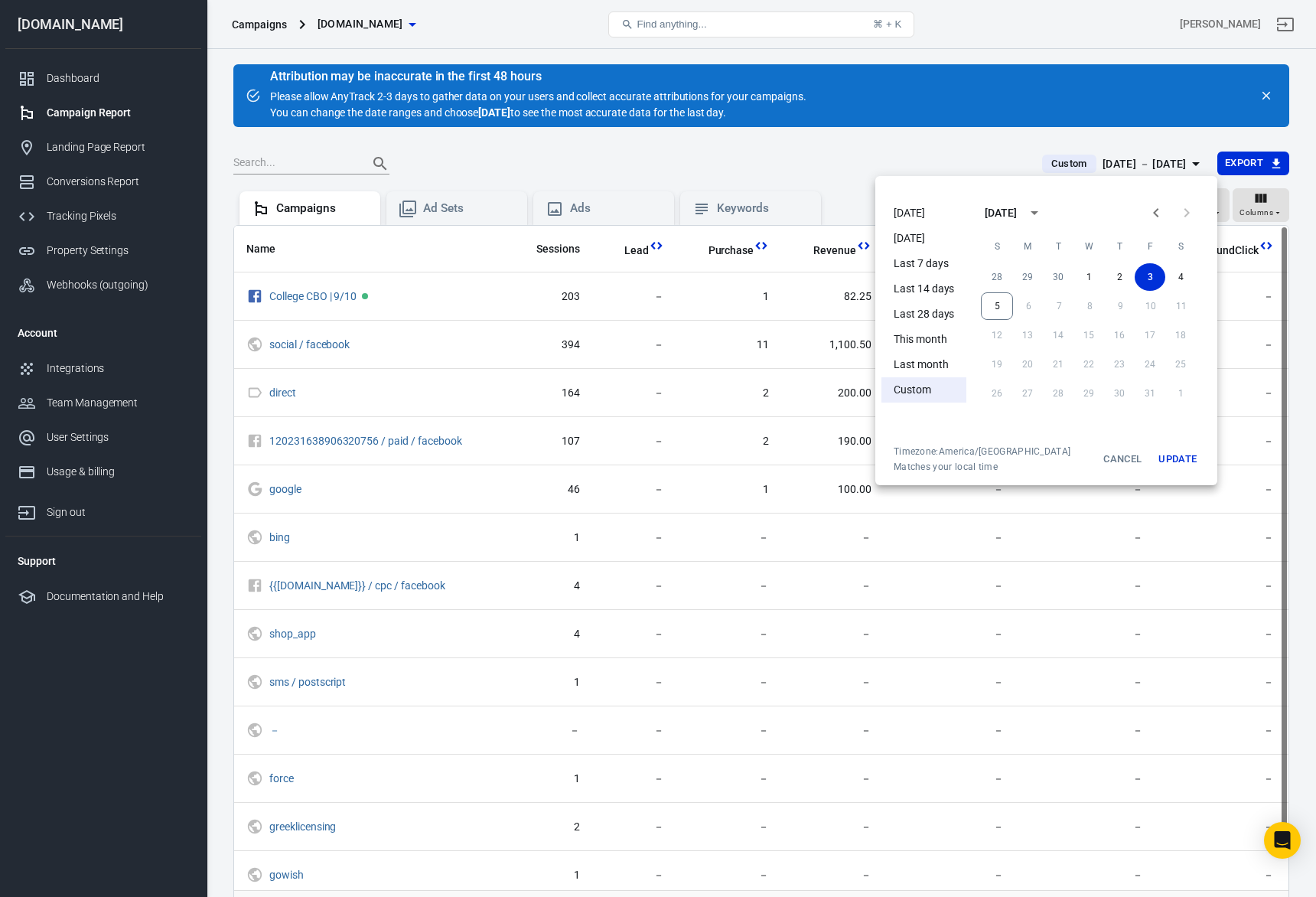
click at [928, 206] on li "[DATE]" at bounding box center [924, 213] width 85 height 25
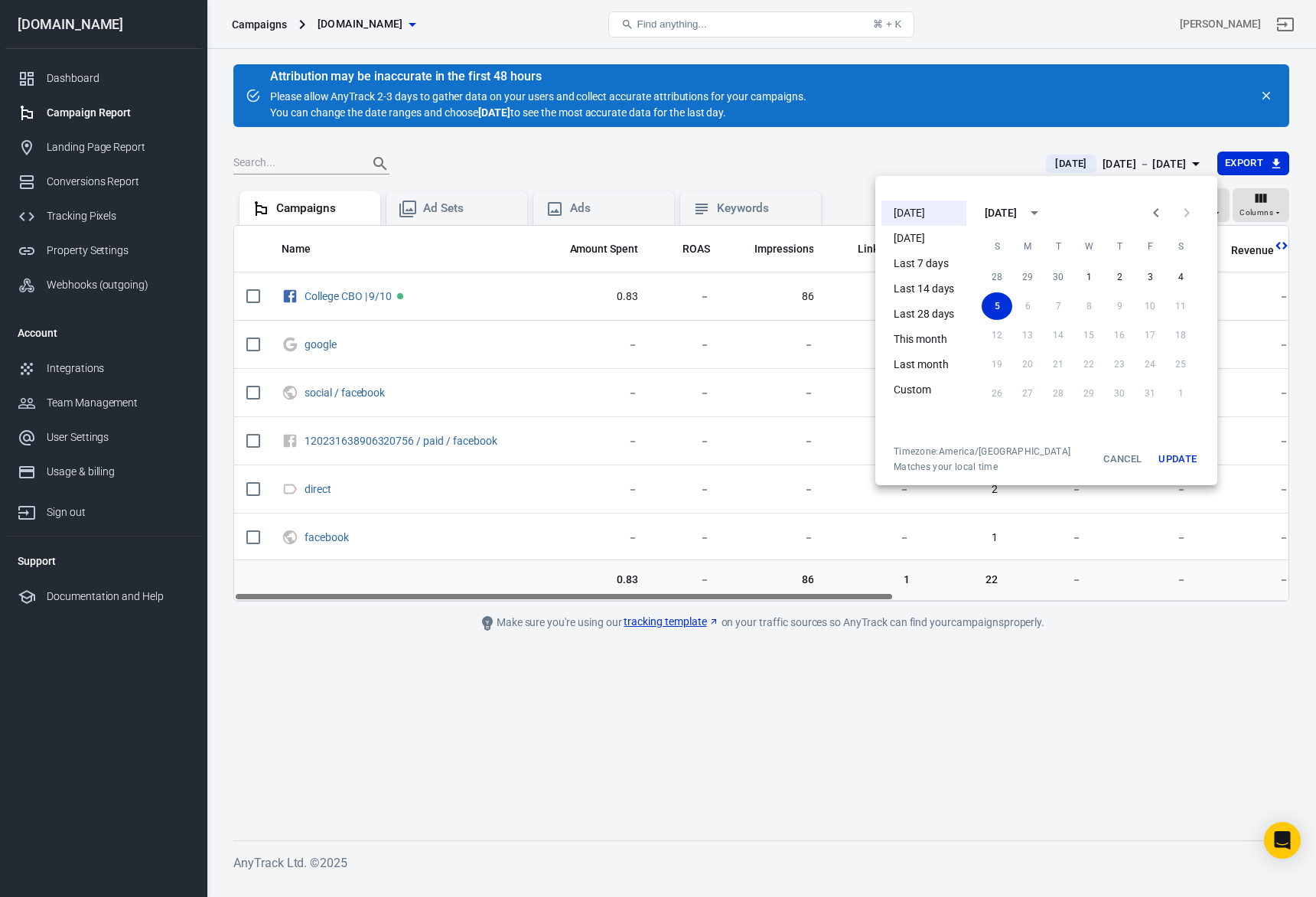
click at [745, 449] on div at bounding box center [658, 448] width 1316 height 897
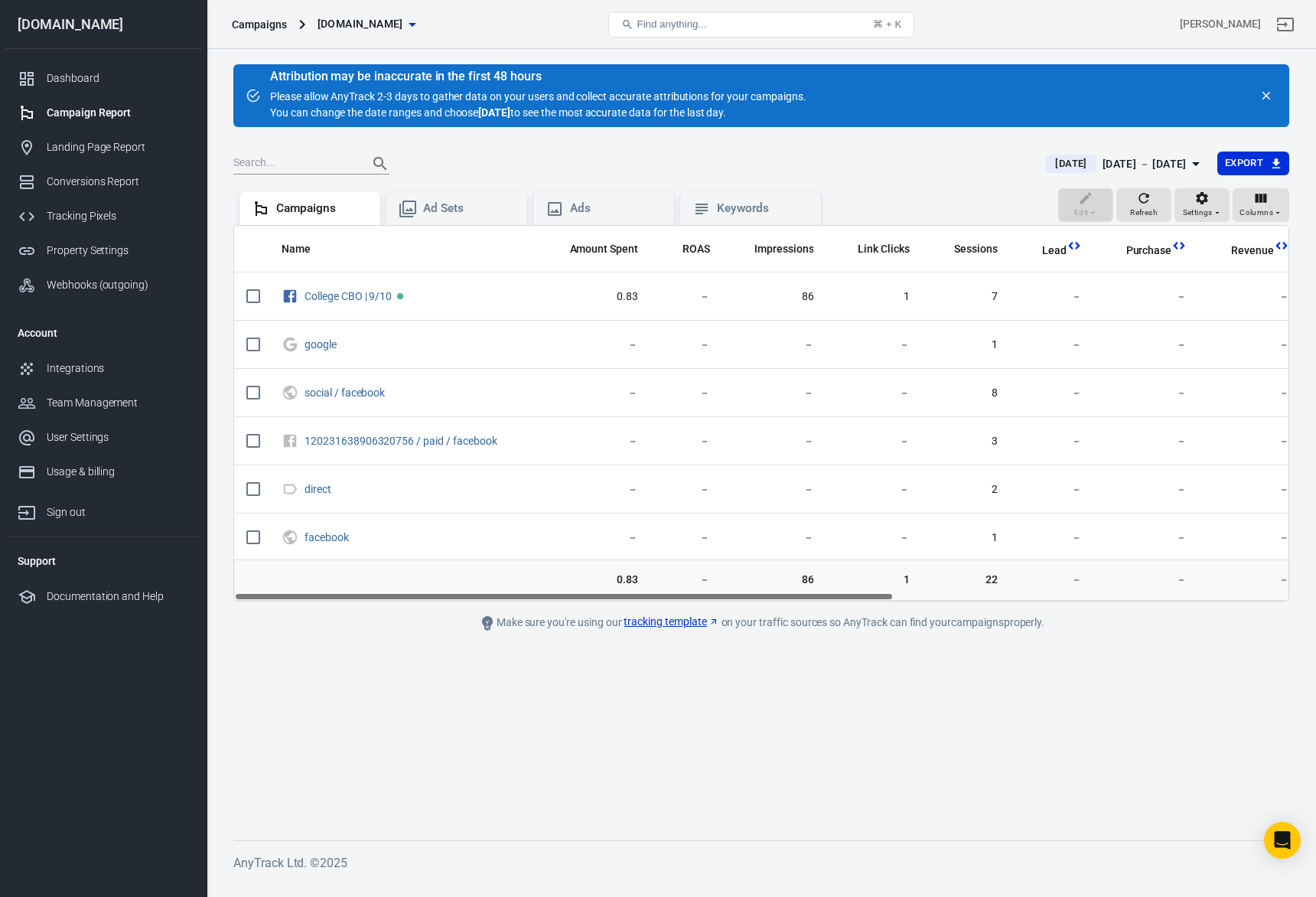
click at [1126, 176] on div "[DATE] [DATE] － [DATE] Export" at bounding box center [1161, 165] width 255 height 25
click at [1133, 165] on div "[DATE] － [DATE]" at bounding box center [1144, 164] width 84 height 19
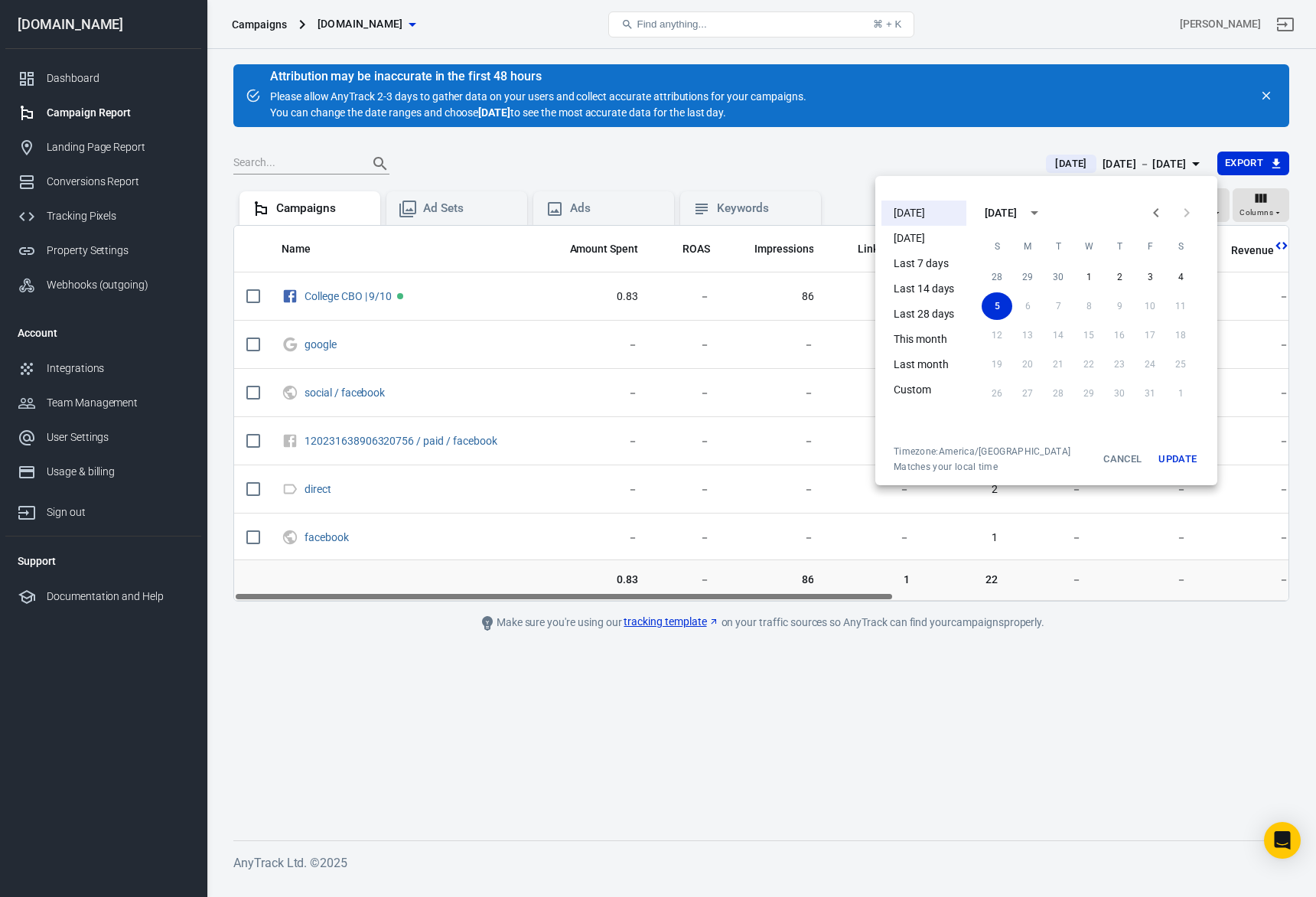
click at [934, 252] on li "Last 7 days" at bounding box center [924, 263] width 85 height 25
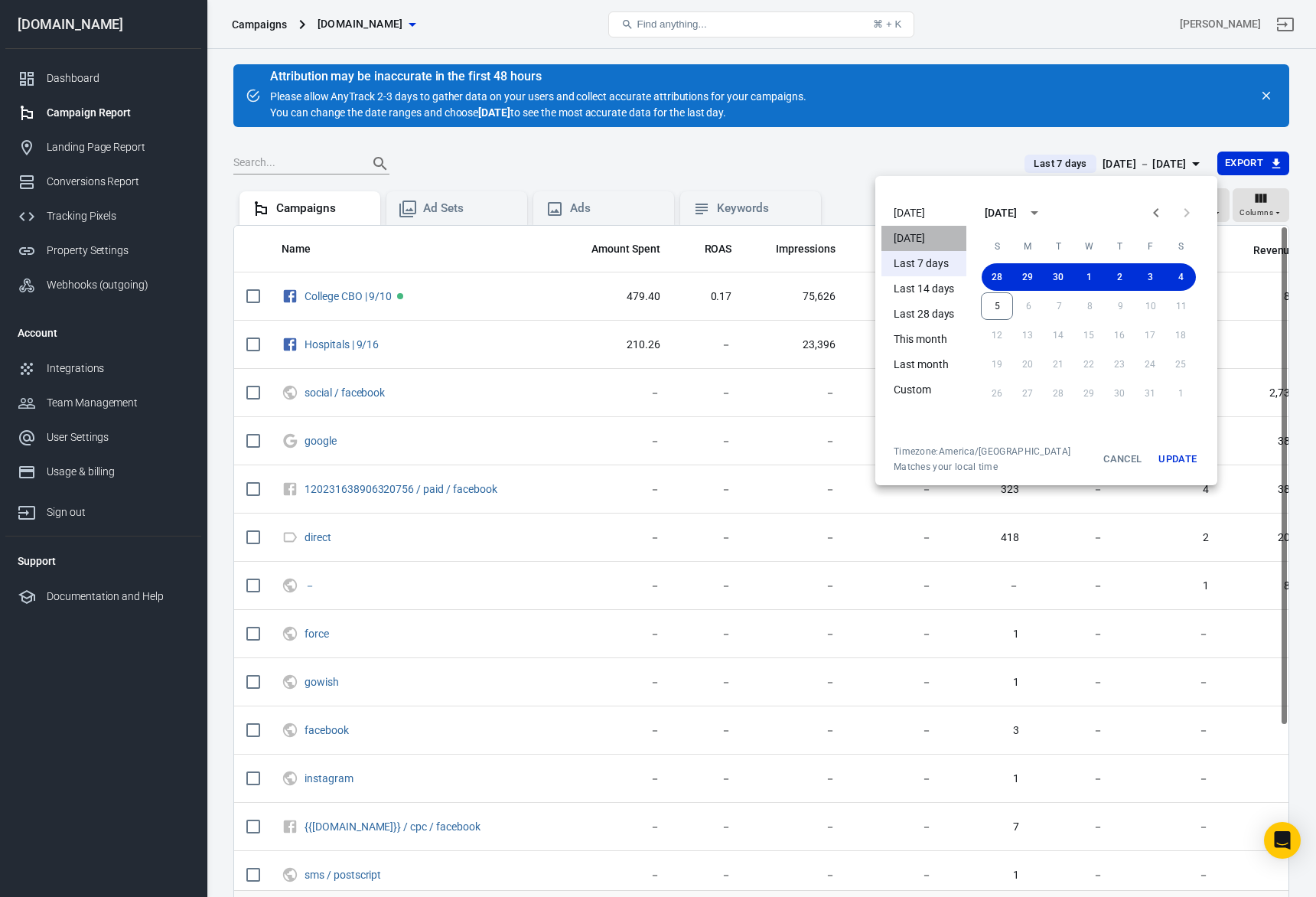
click at [947, 229] on li "[DATE]" at bounding box center [924, 238] width 85 height 25
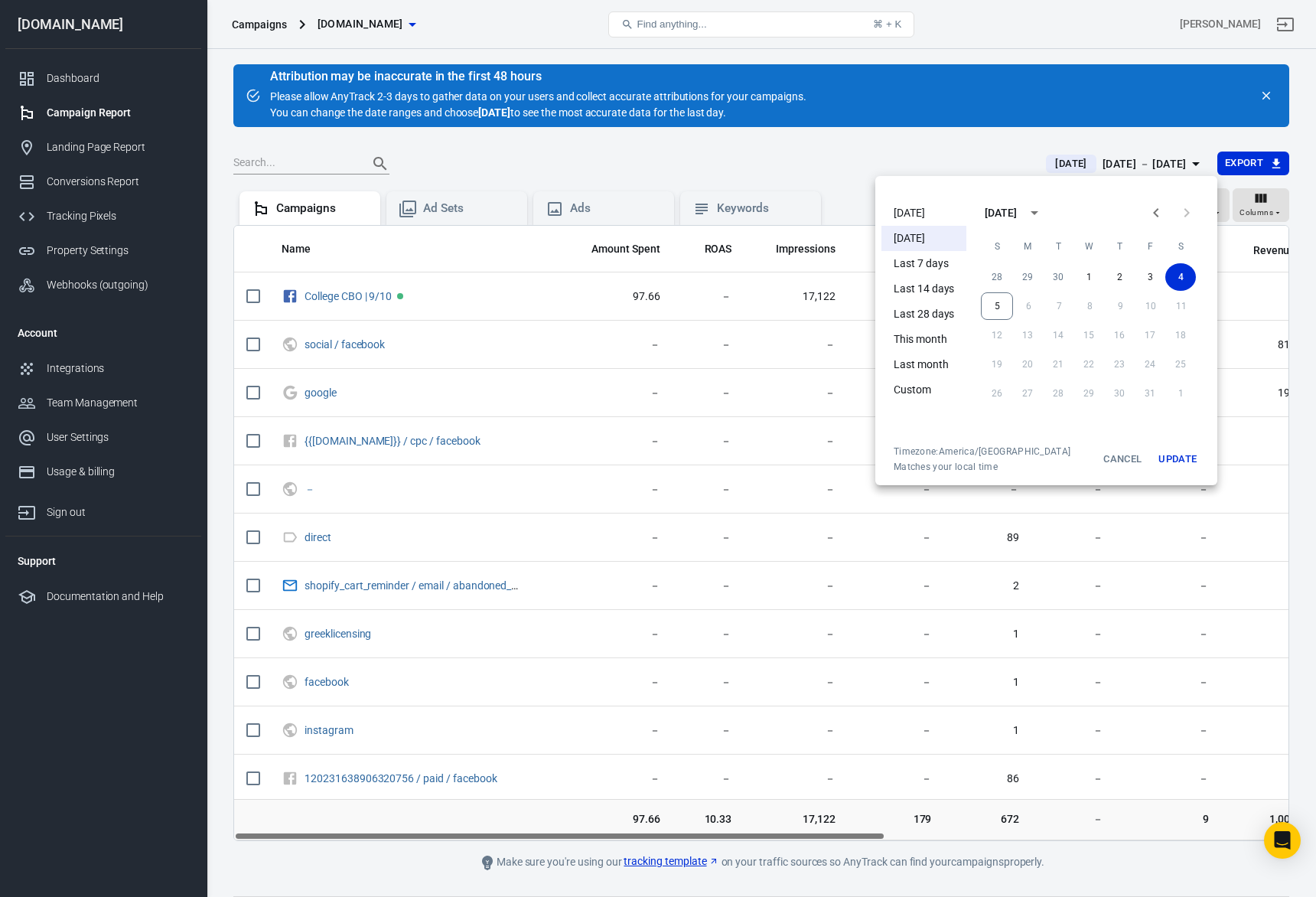
click at [569, 547] on div at bounding box center [658, 448] width 1316 height 897
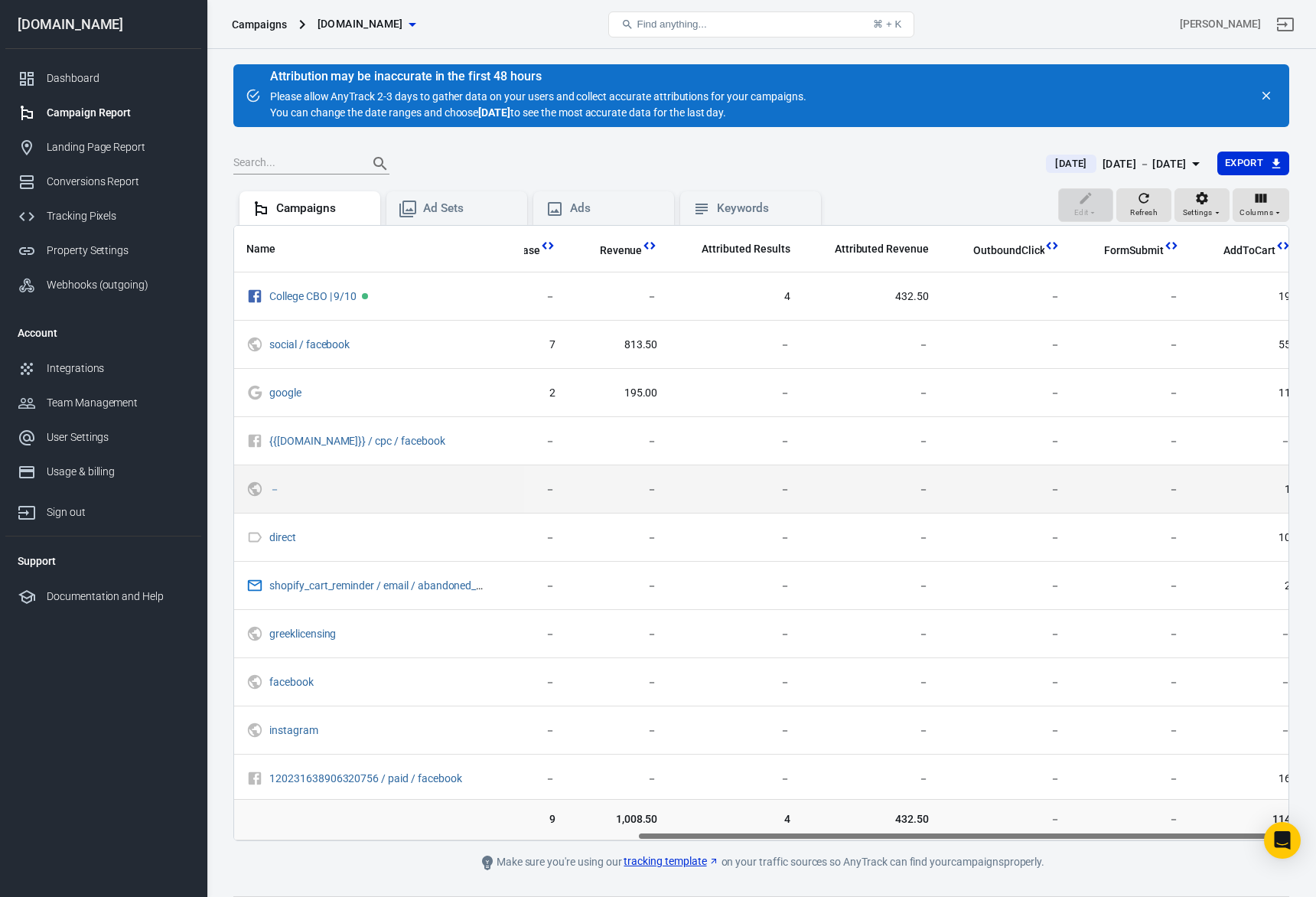
scroll to position [19, 0]
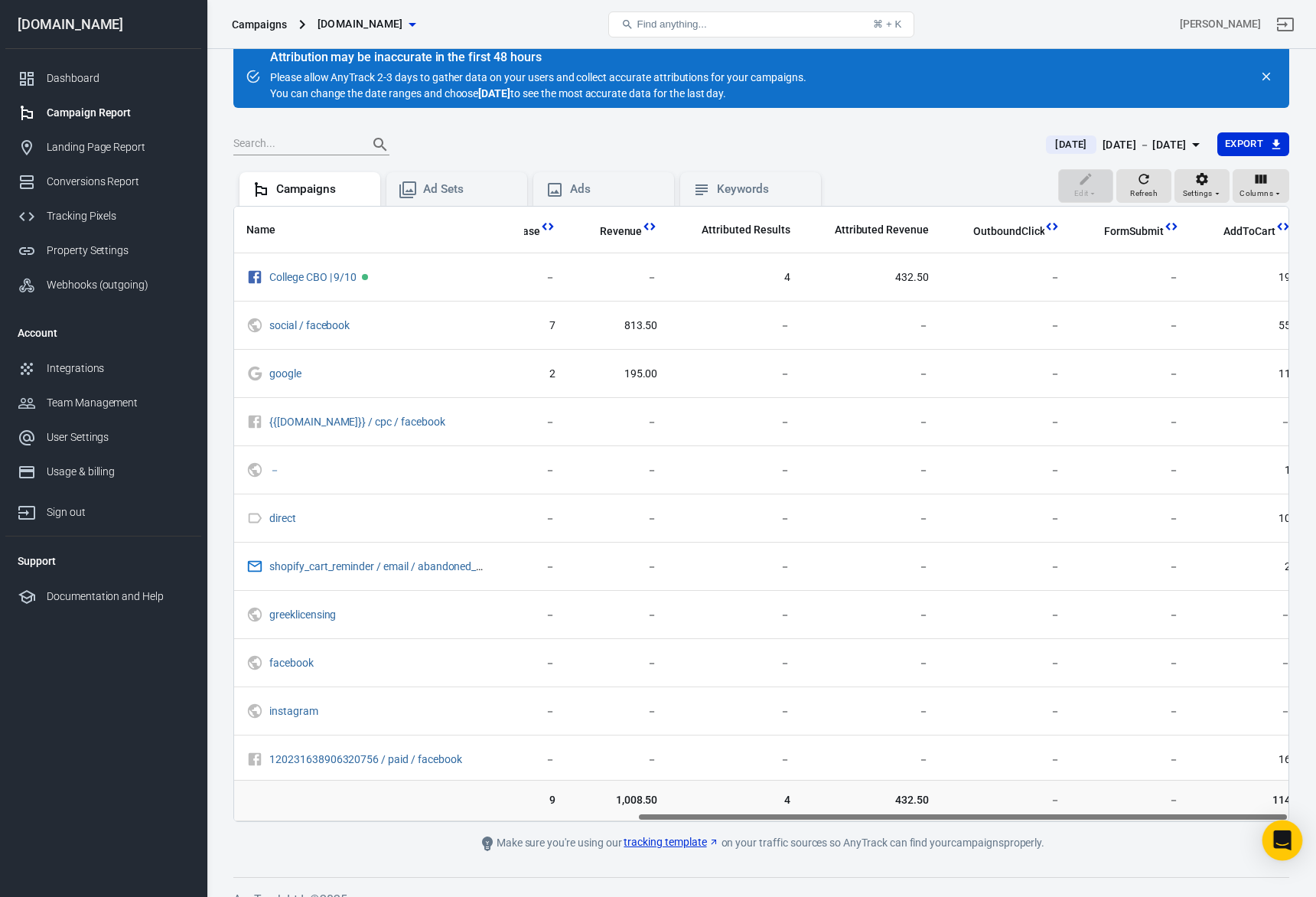
click at [1286, 837] on icon "Open Intercom Messenger" at bounding box center [1282, 840] width 17 height 20
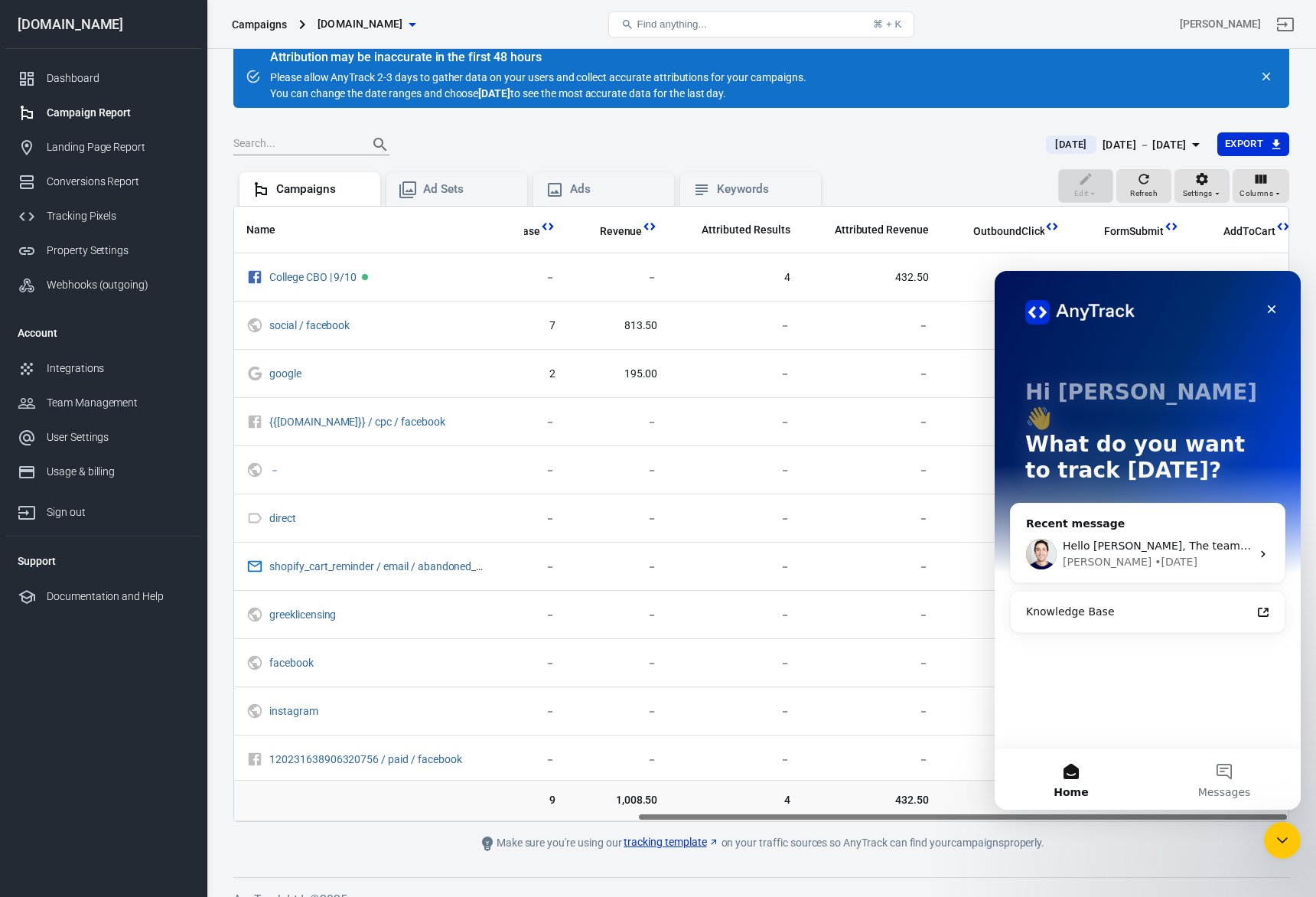
scroll to position [0, 0]
click at [1208, 787] on span "Messages" at bounding box center [1224, 793] width 53 height 11
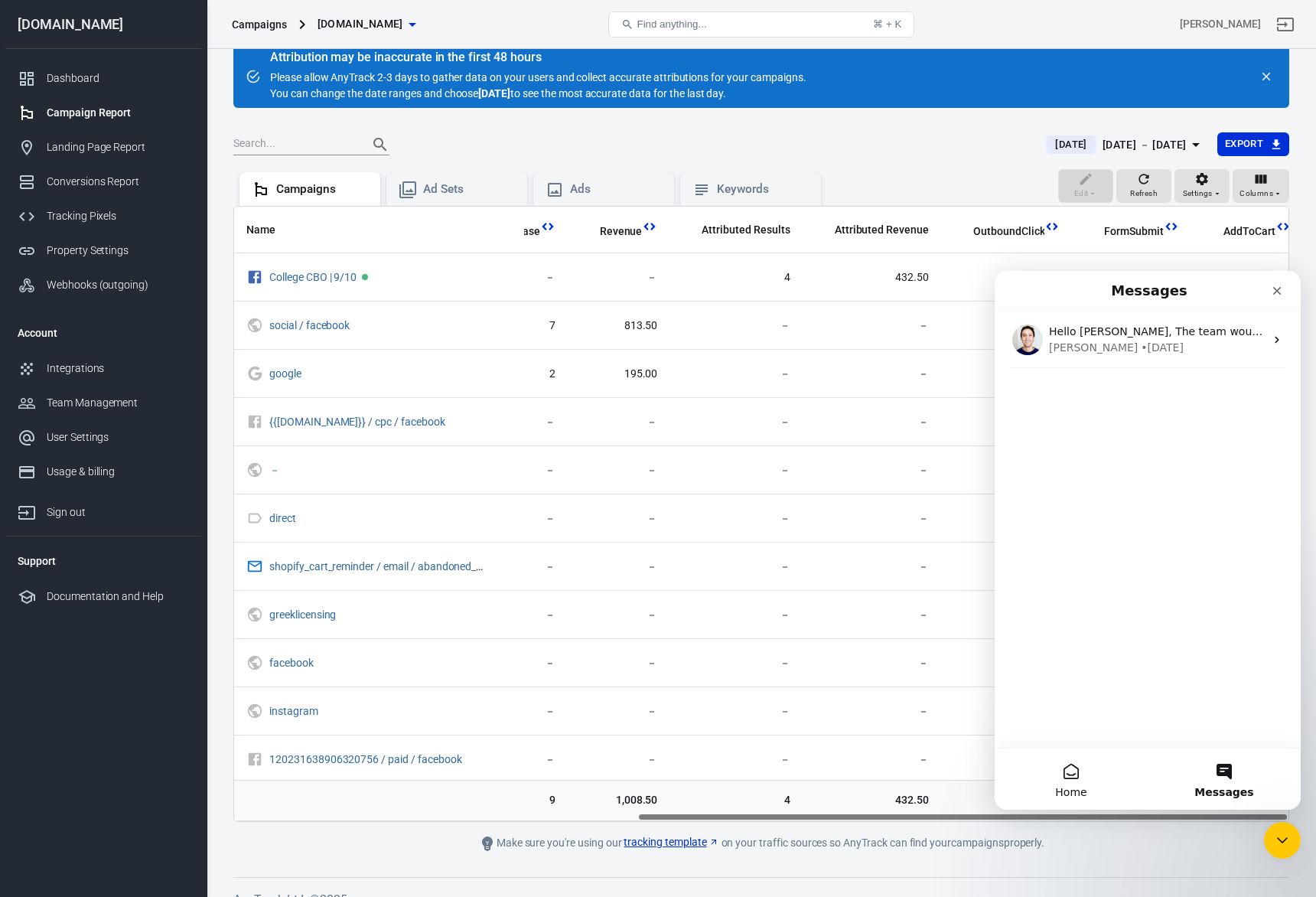
click at [1048, 763] on button "Home" at bounding box center [1071, 778] width 153 height 61
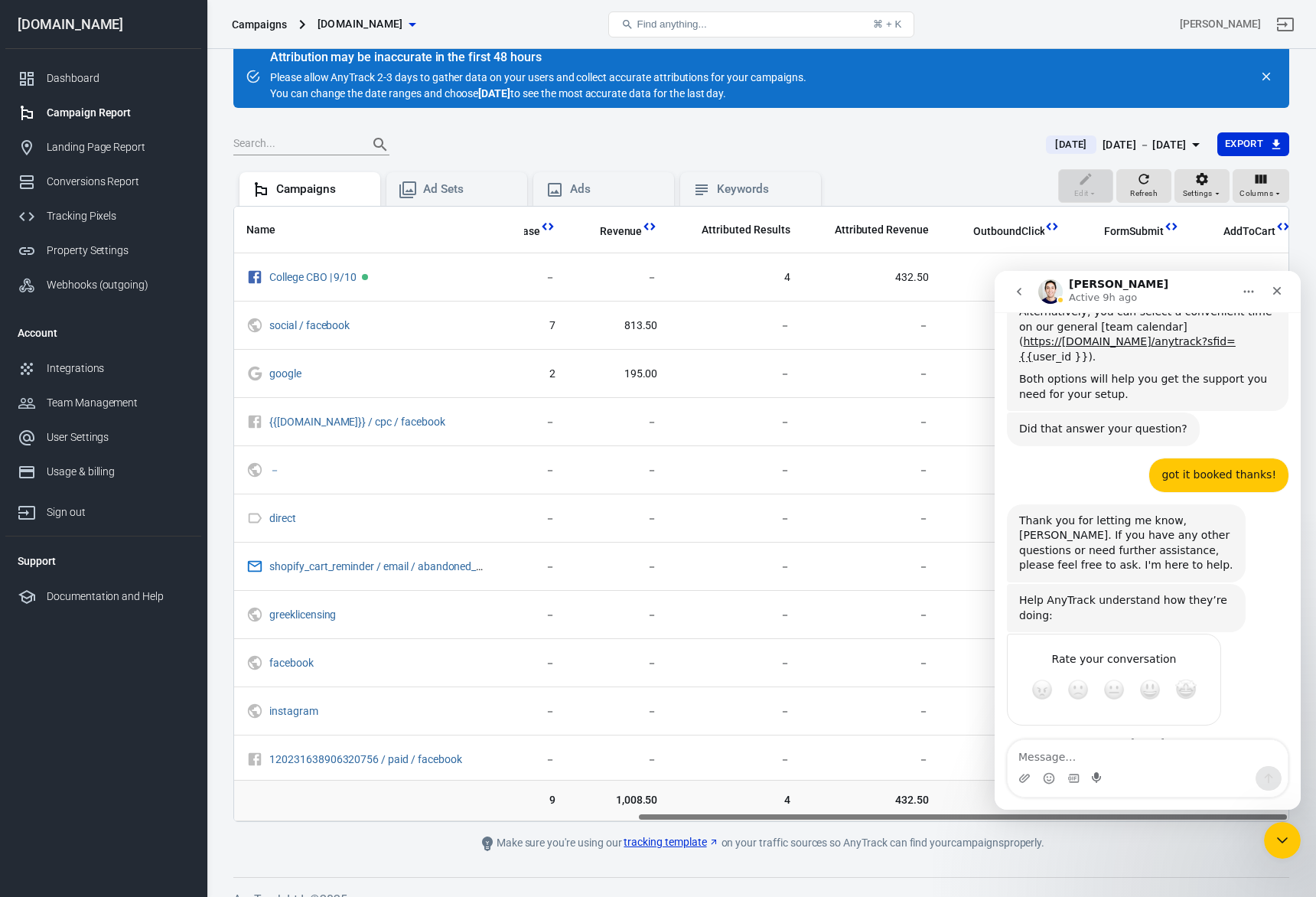
scroll to position [2574, 0]
type textarea "h"
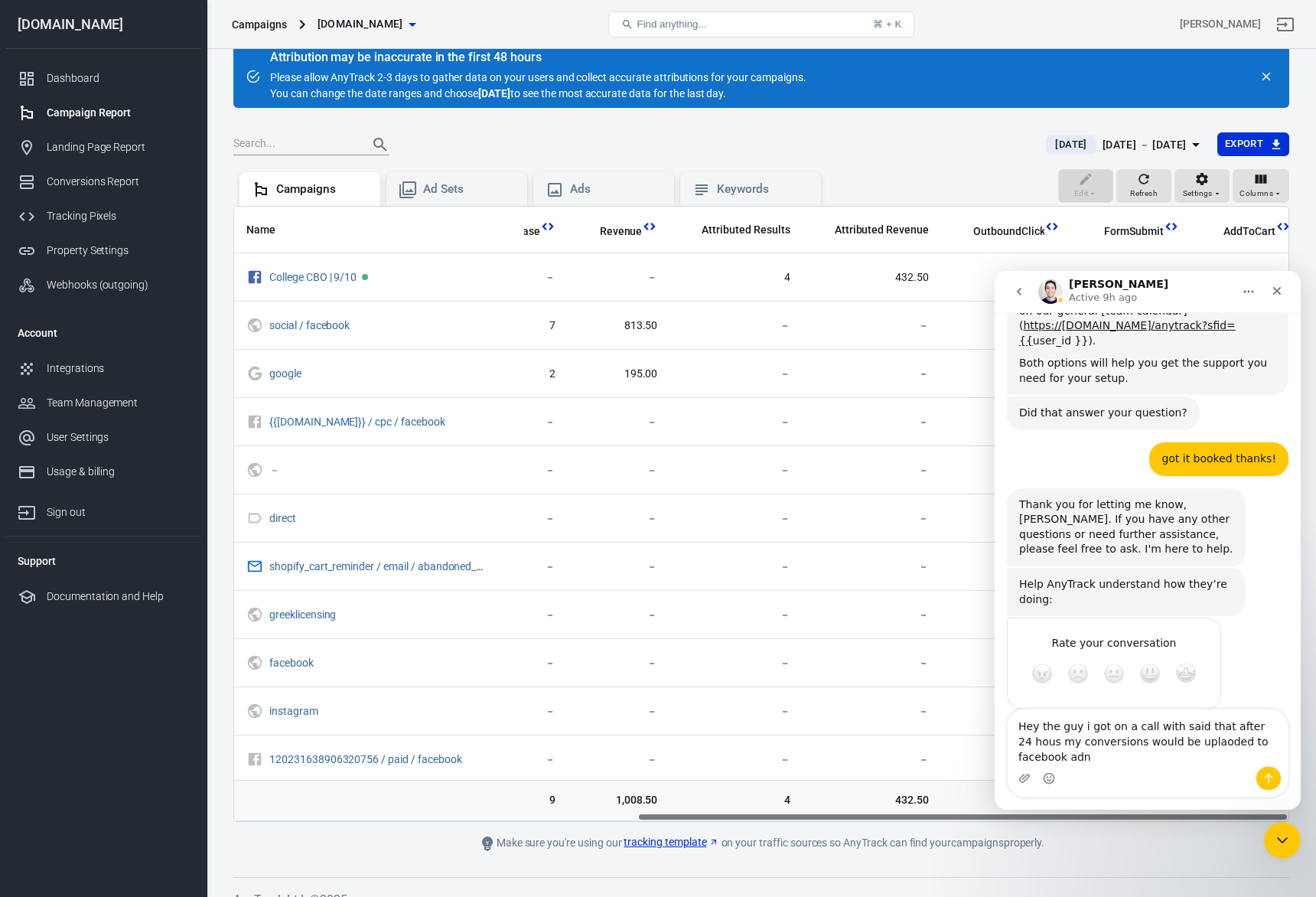
scroll to position [2604, 0]
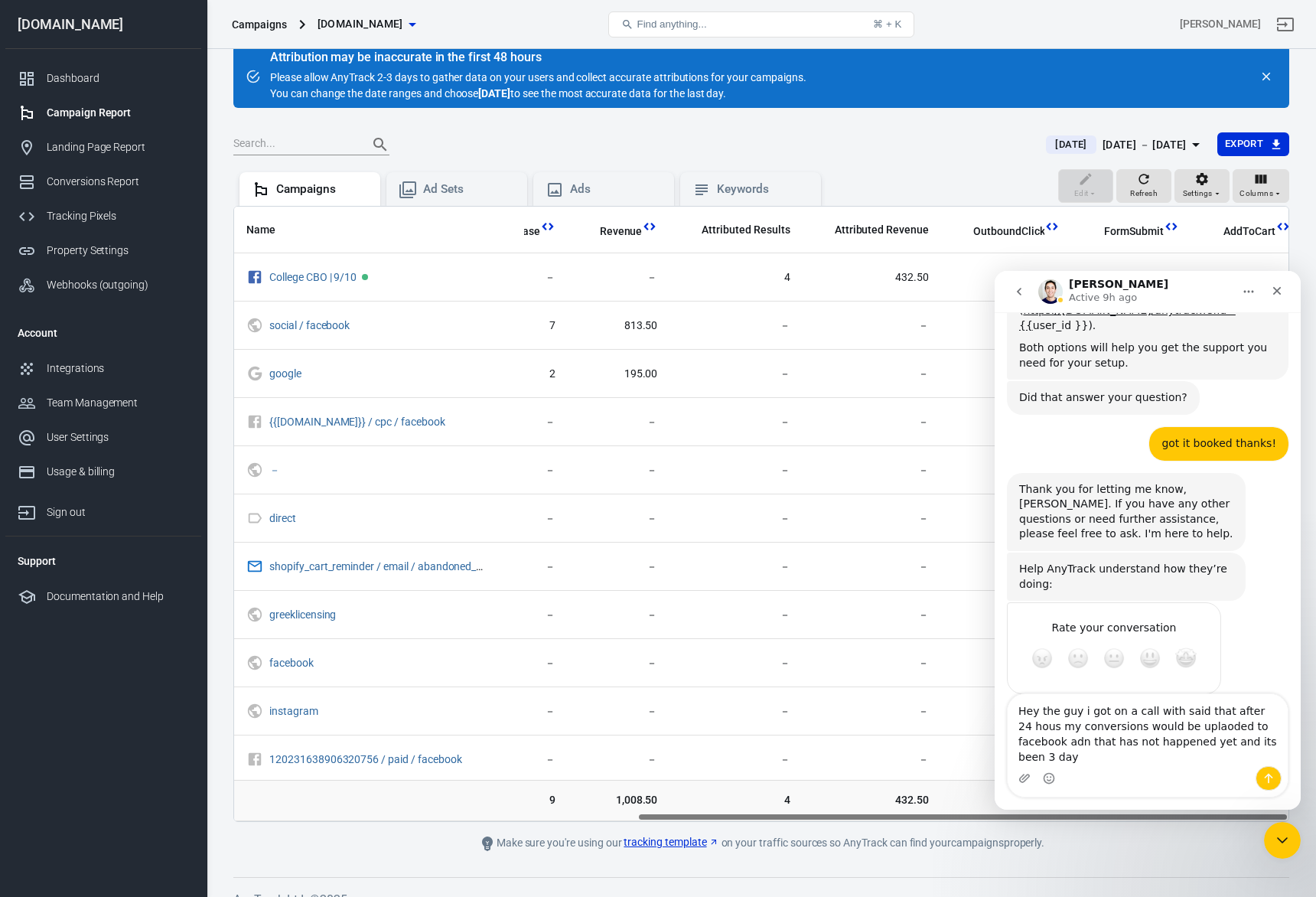
type textarea "Hey the guy i got on a call with said that after 24 hous my conversions would b…"
